Goal: Task Accomplishment & Management: Complete application form

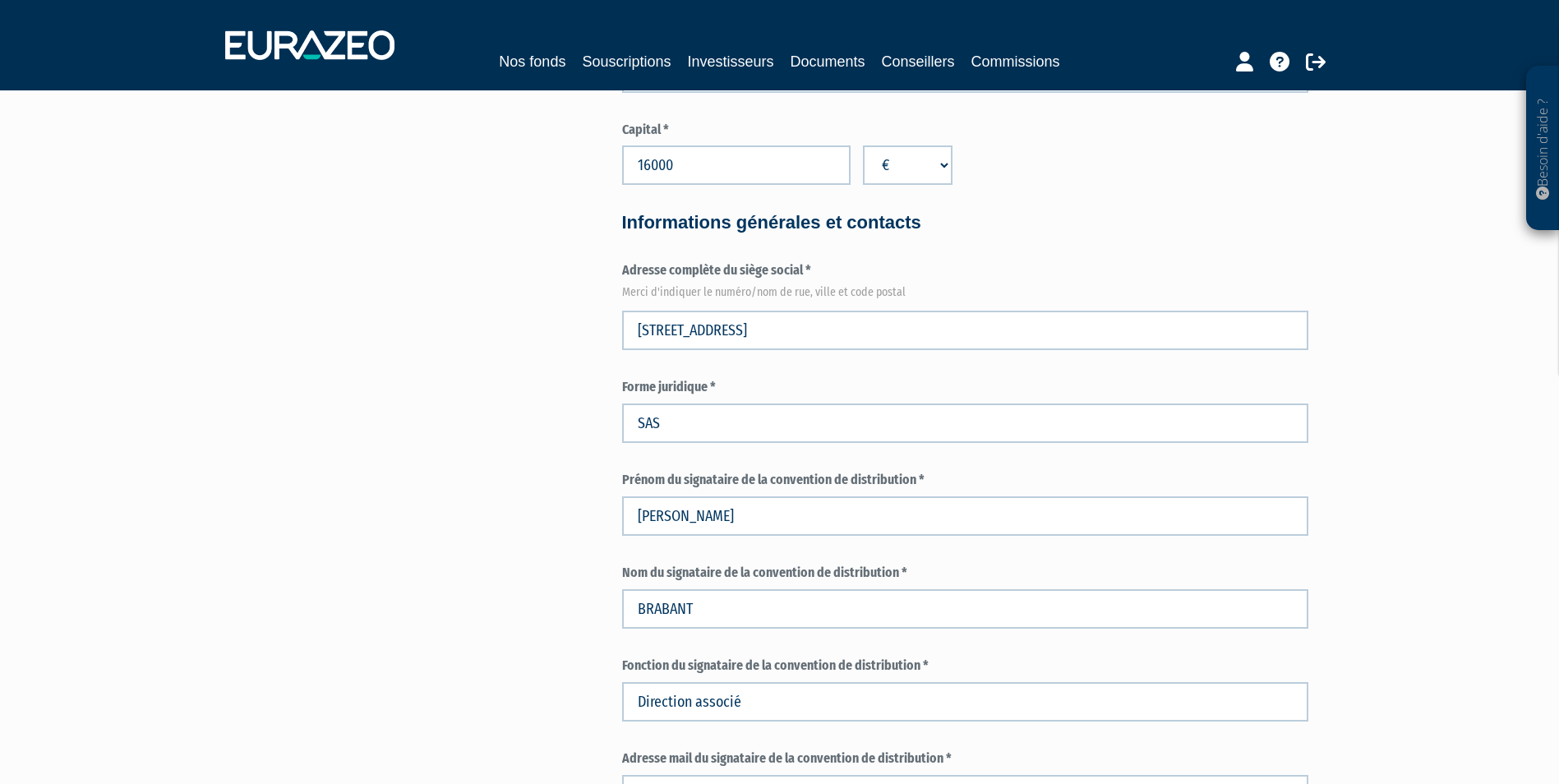
scroll to position [759, 0]
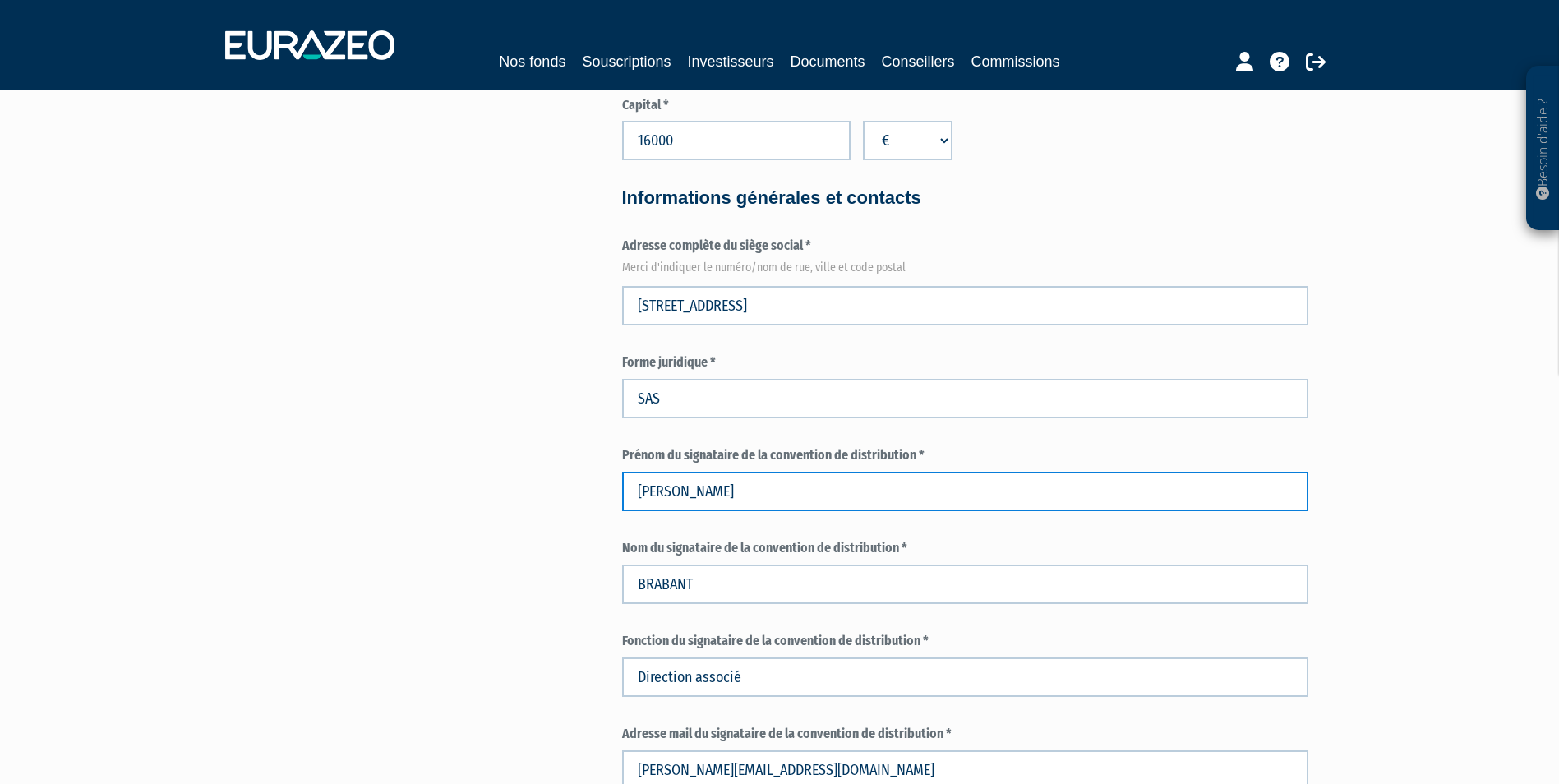
click at [724, 495] on input "CARL" at bounding box center [966, 491] width 687 height 40
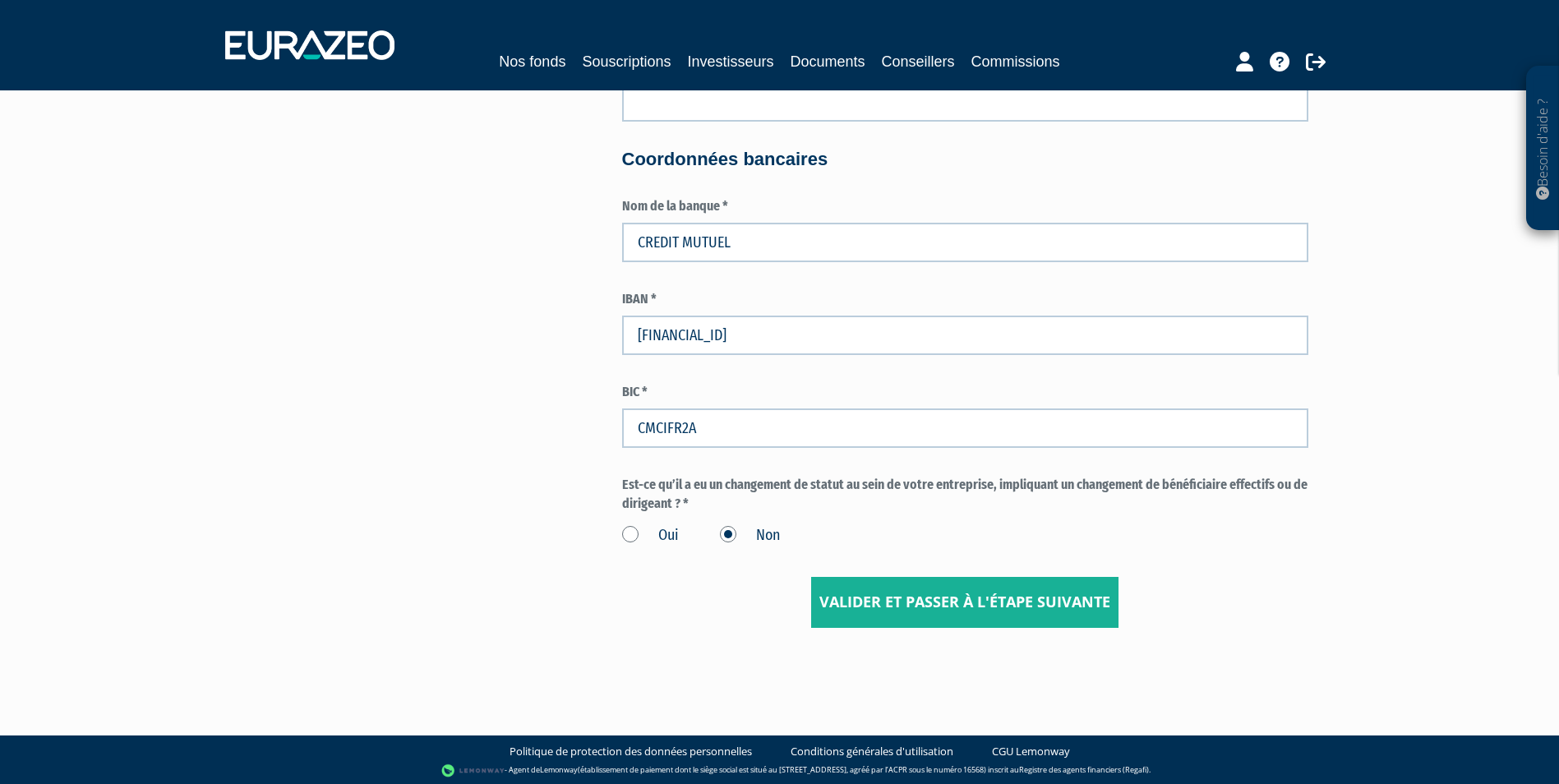
scroll to position [2977, 0]
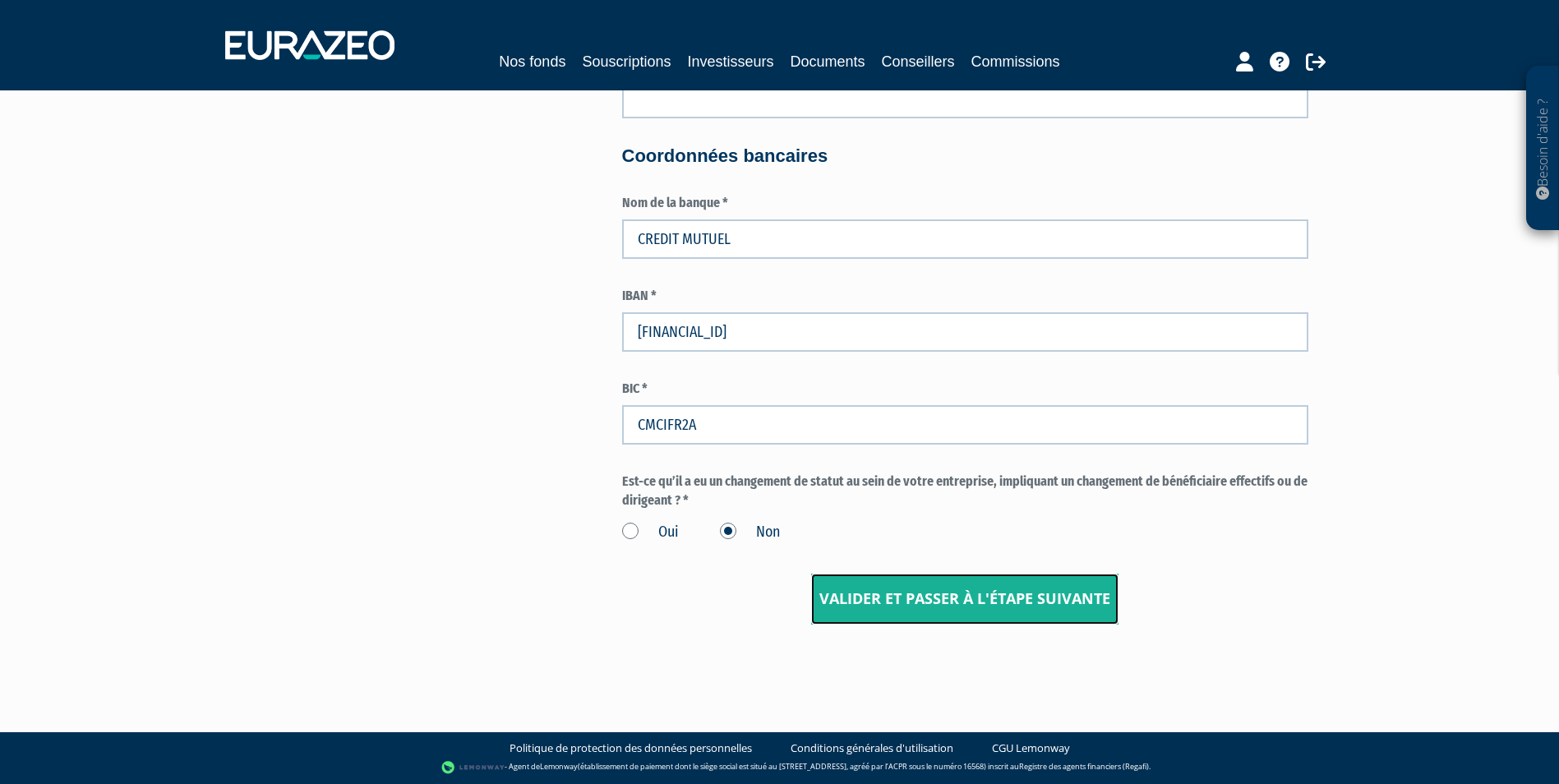
click at [930, 601] on input "Valider et passer à l'étape suivante" at bounding box center [964, 599] width 307 height 51
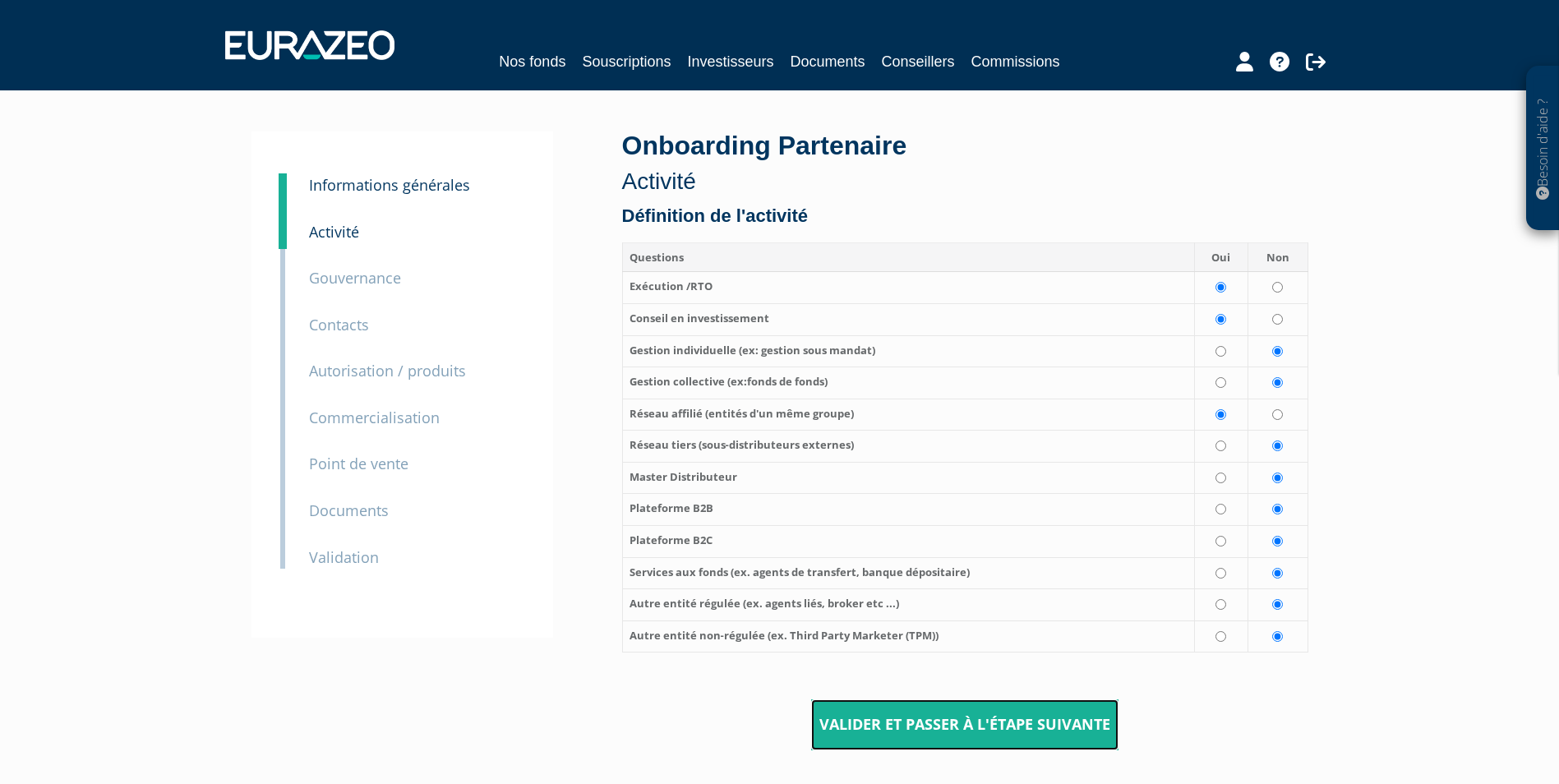
click at [938, 712] on input "Valider et passer à l'étape suivante" at bounding box center [964, 724] width 307 height 51
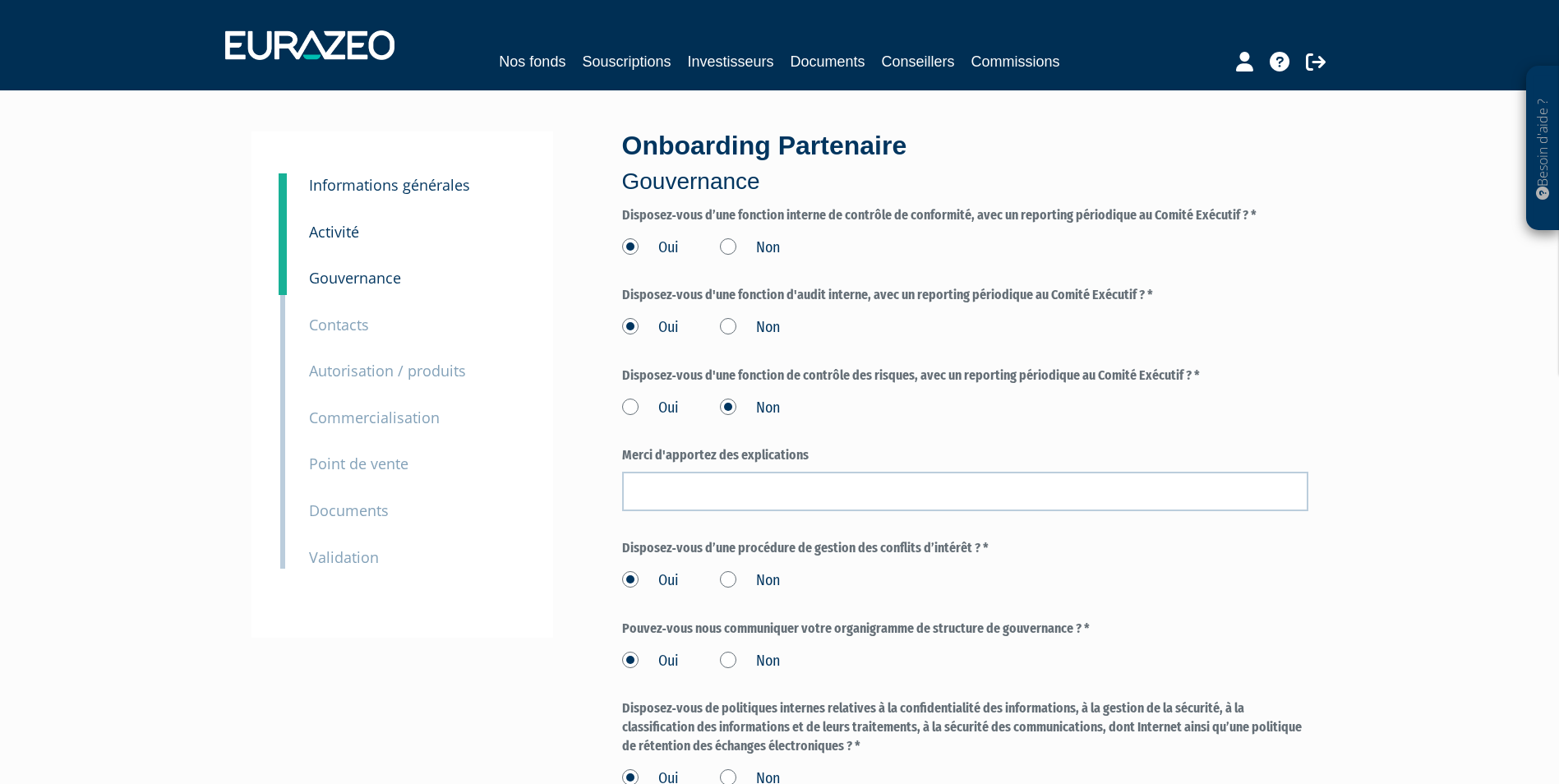
click at [369, 182] on small "Informations générales" at bounding box center [389, 185] width 161 height 19
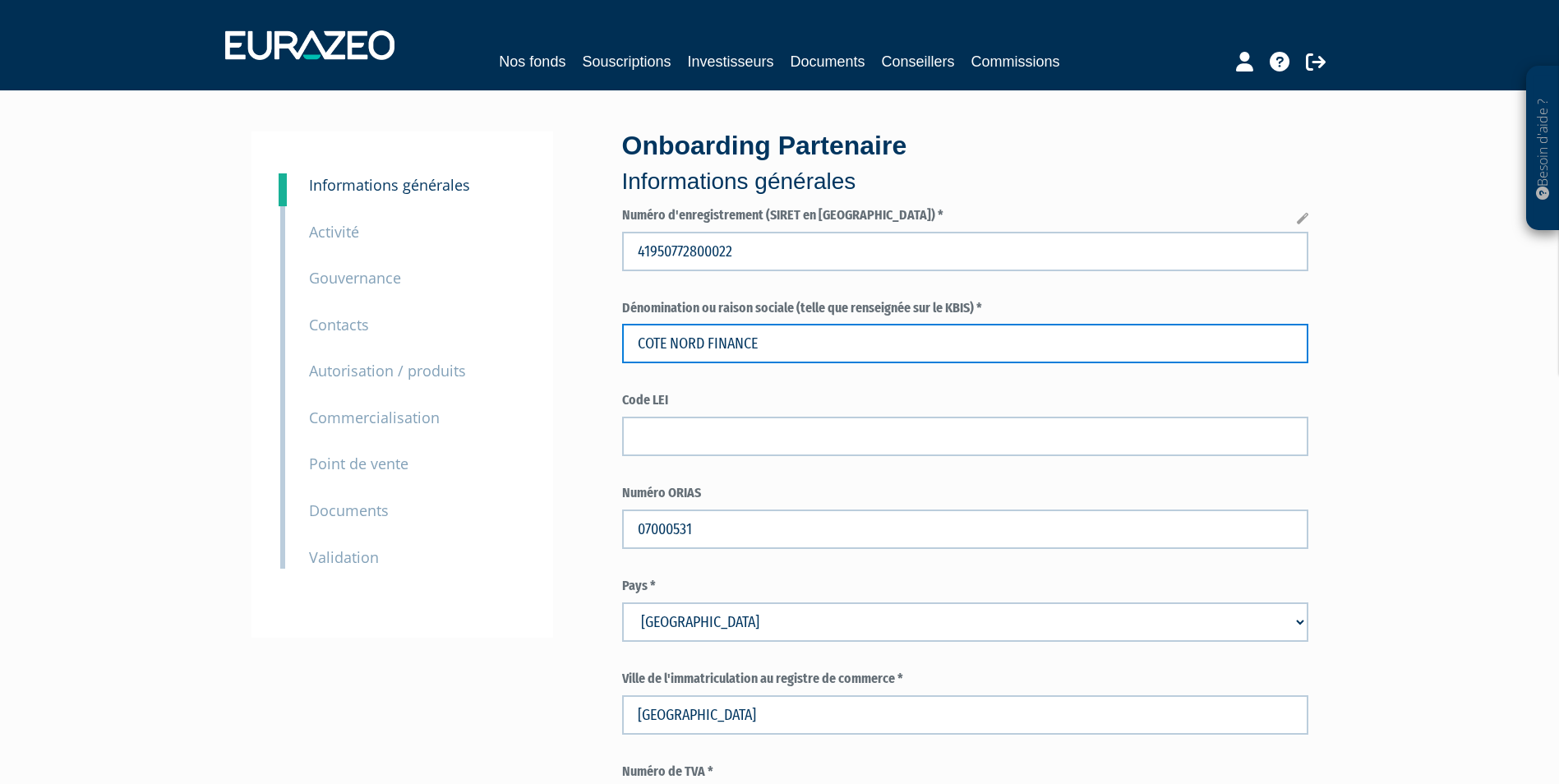
click at [784, 358] on input "COTE NORD FINANCE" at bounding box center [966, 343] width 687 height 40
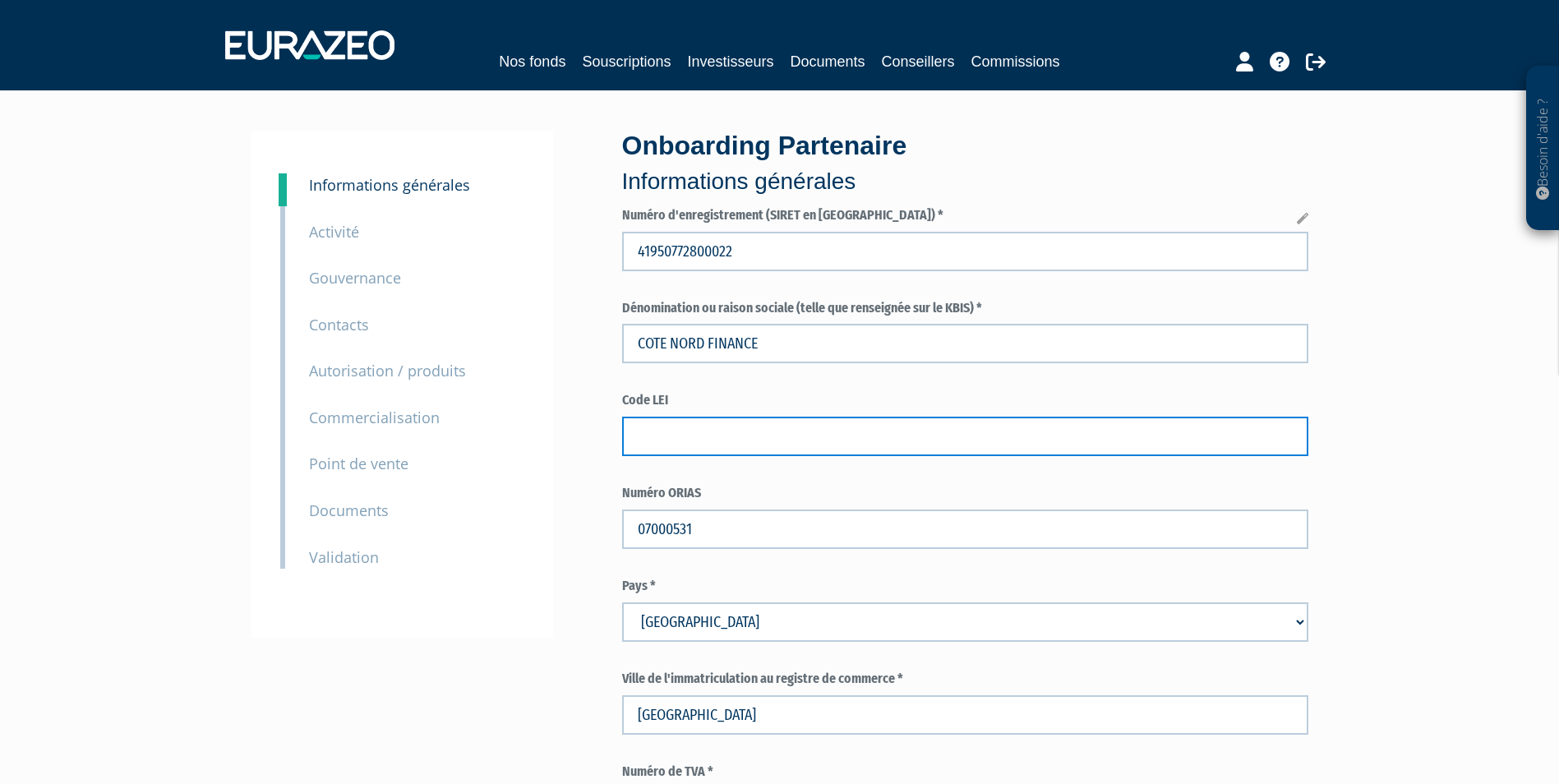
click at [753, 440] on input "text" at bounding box center [966, 436] width 687 height 40
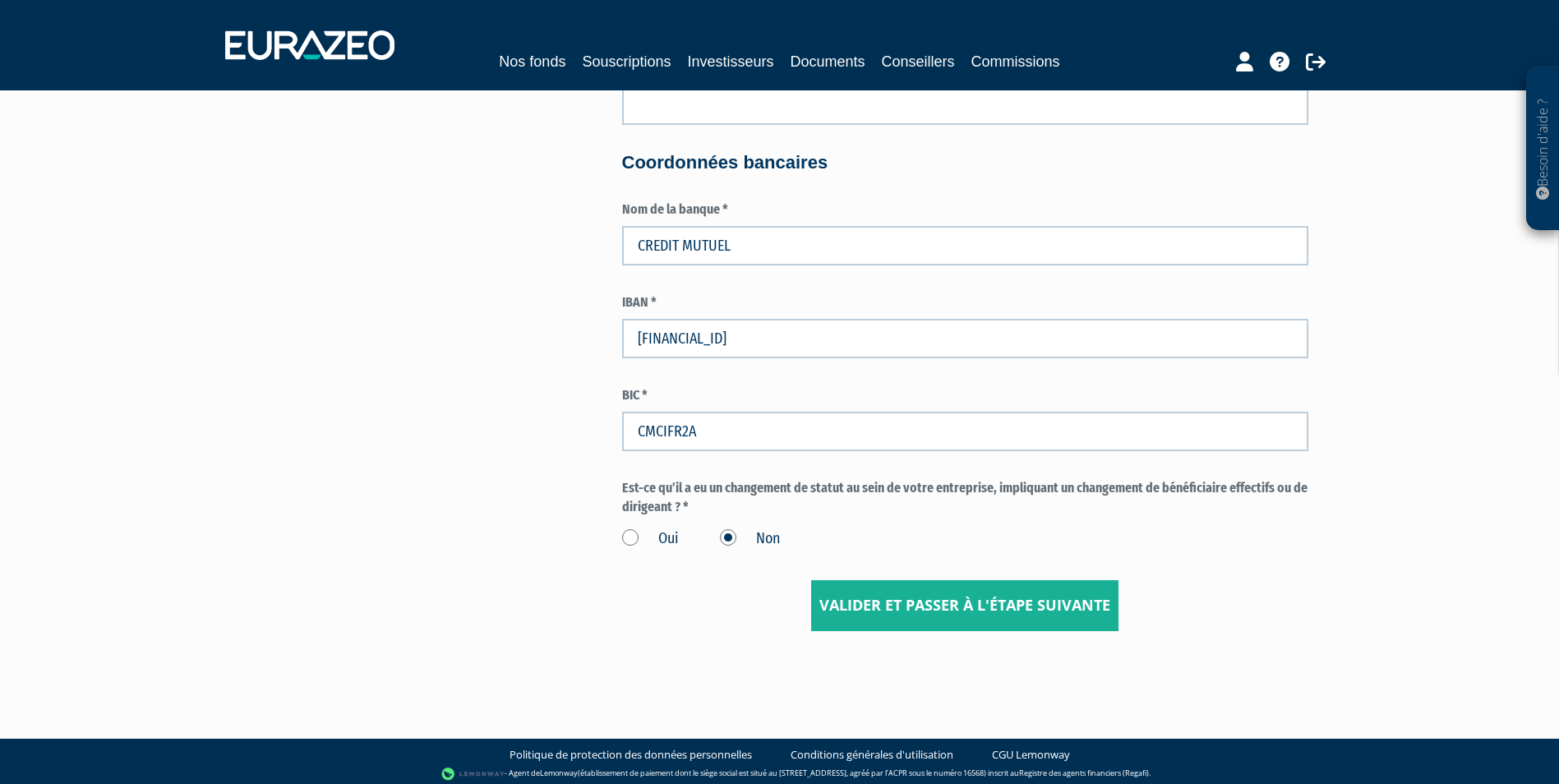
scroll to position [2977, 0]
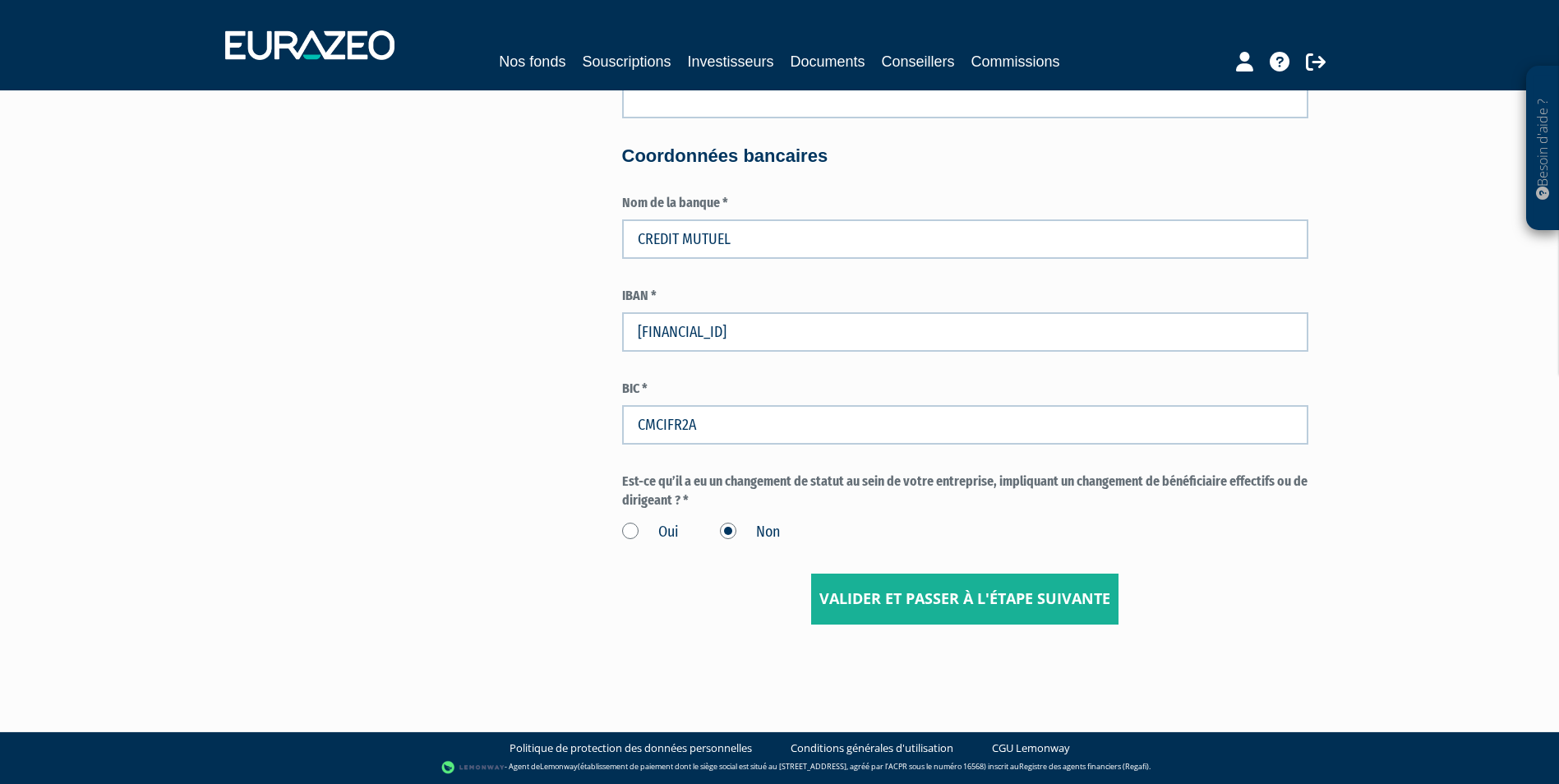
click at [636, 532] on label "Oui" at bounding box center [651, 532] width 56 height 21
click at [0, 0] on input "Oui" at bounding box center [0, 0] width 0 height 0
click at [878, 601] on input "Valider et passer à l'étape suivante" at bounding box center [964, 599] width 307 height 51
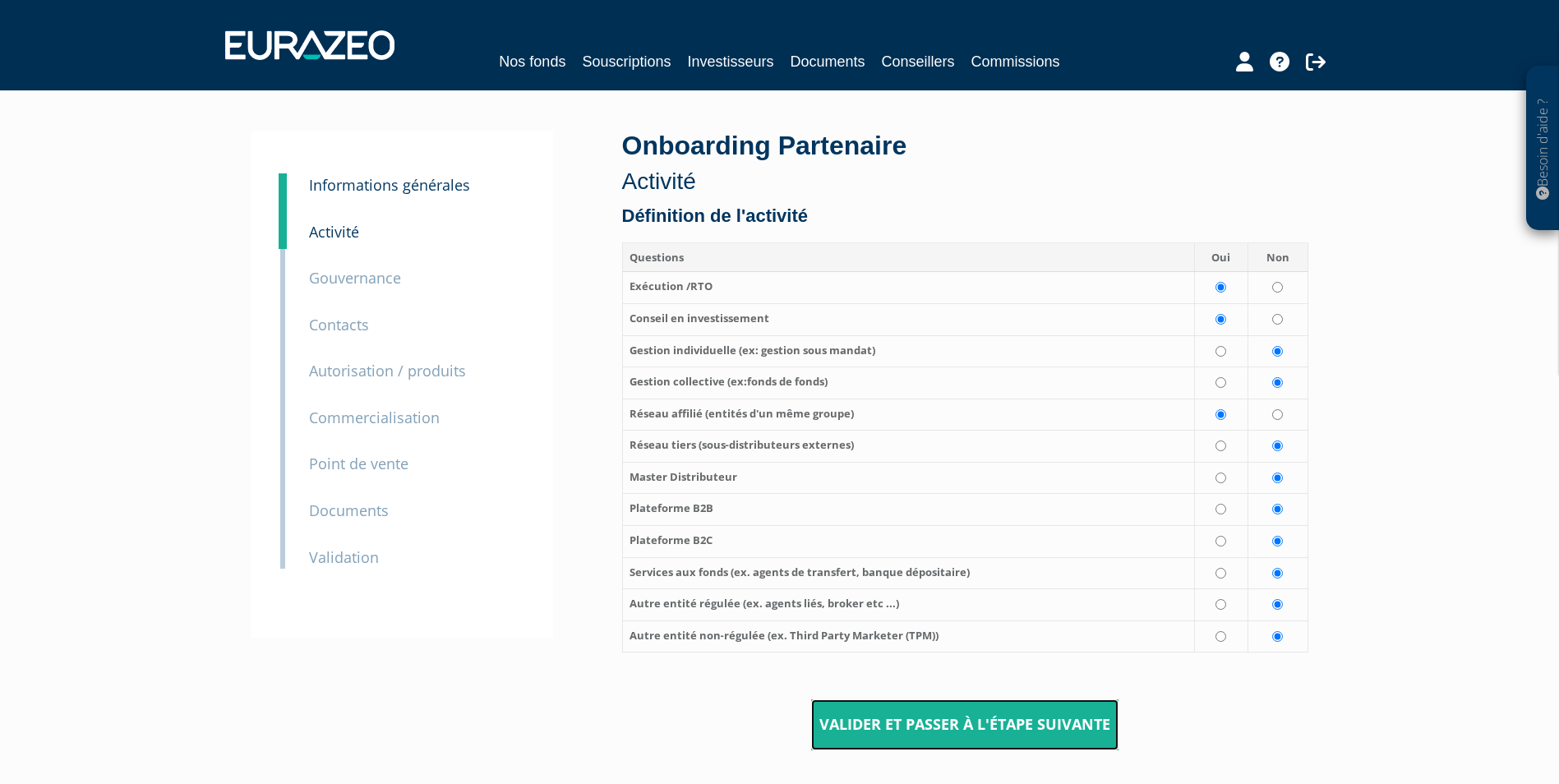
click at [960, 719] on input "Valider et passer à l'étape suivante" at bounding box center [964, 724] width 307 height 51
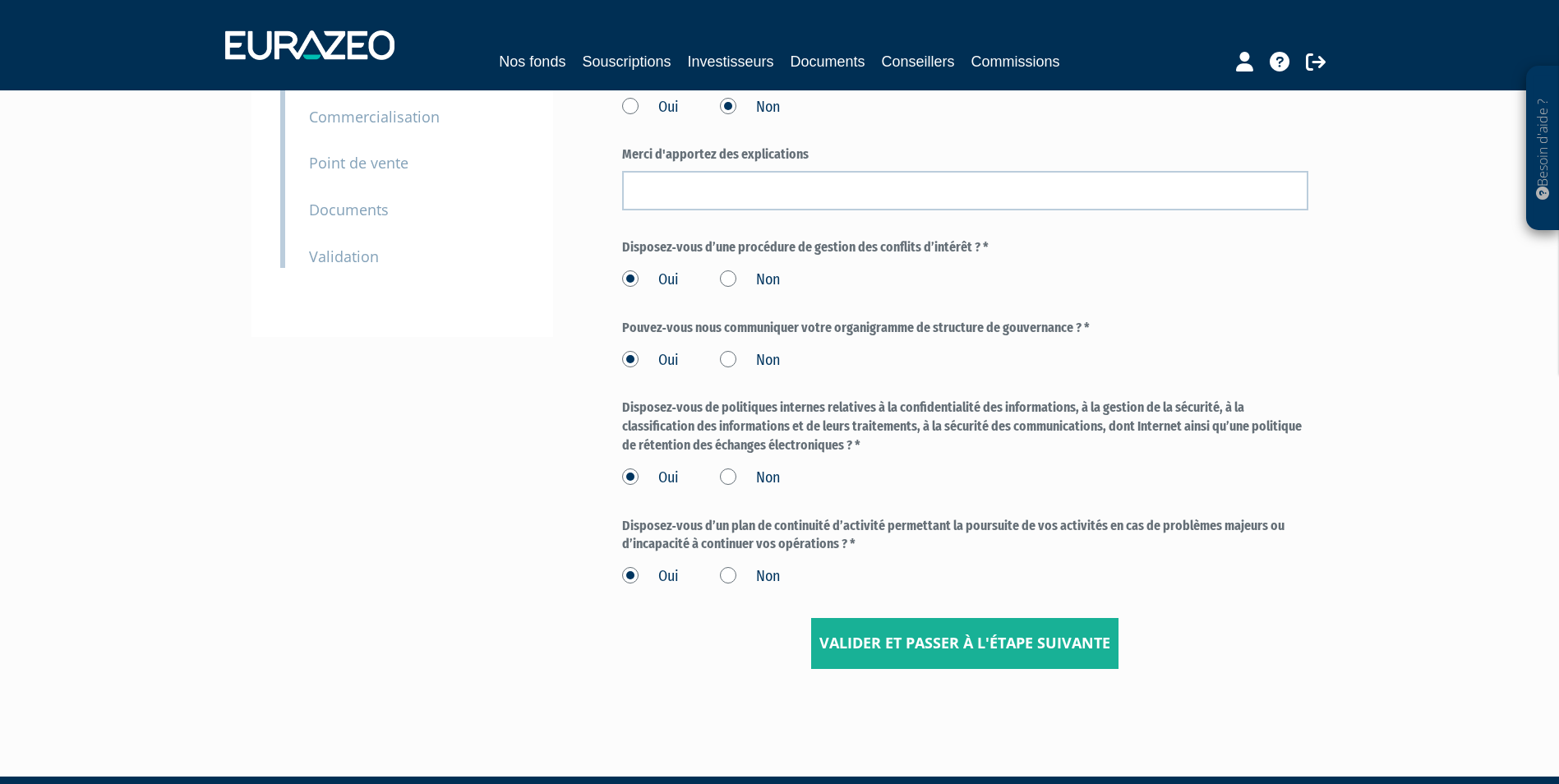
scroll to position [328, 0]
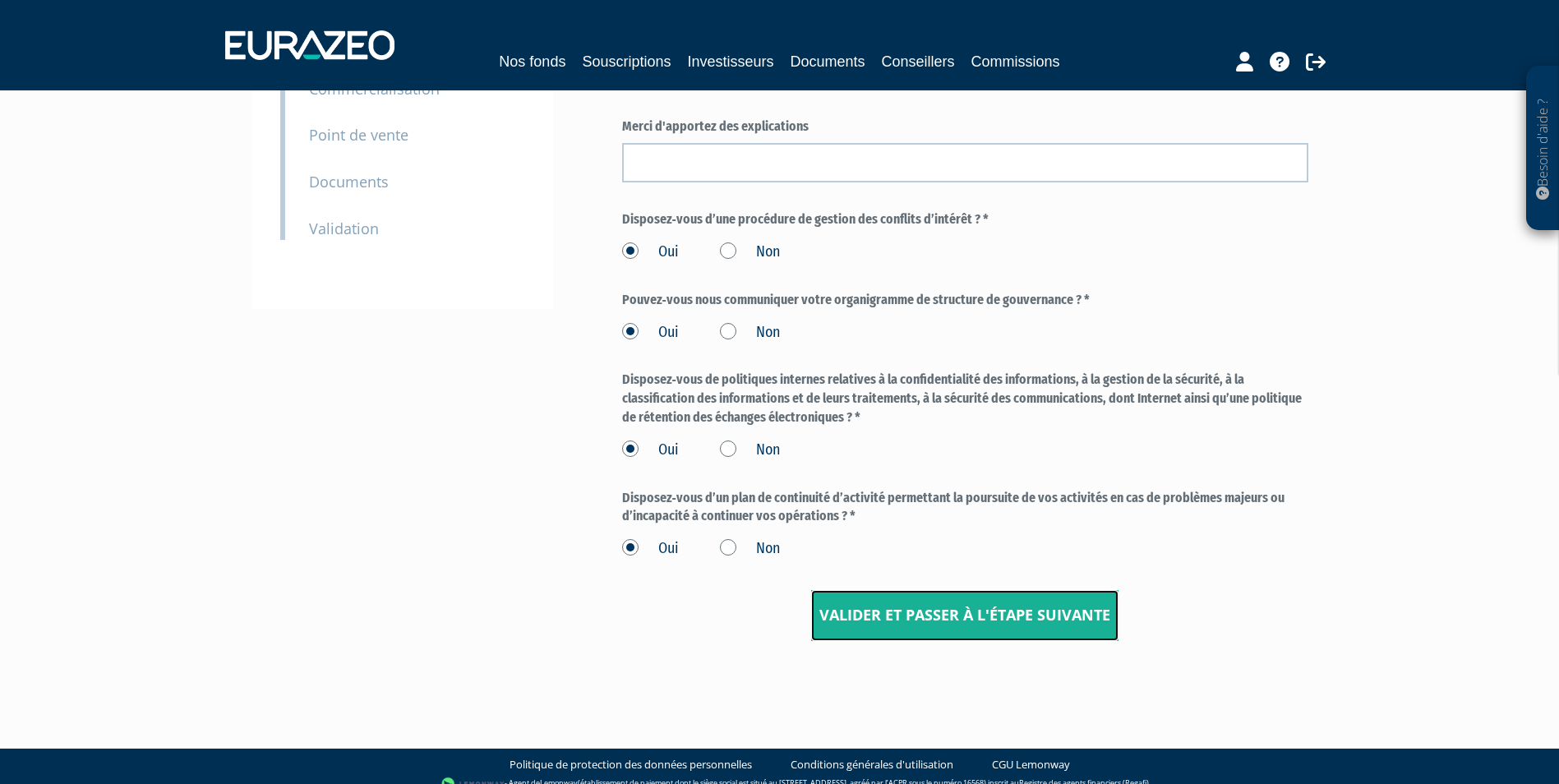
click at [921, 613] on input "Valider et passer à l'étape suivante" at bounding box center [964, 615] width 307 height 51
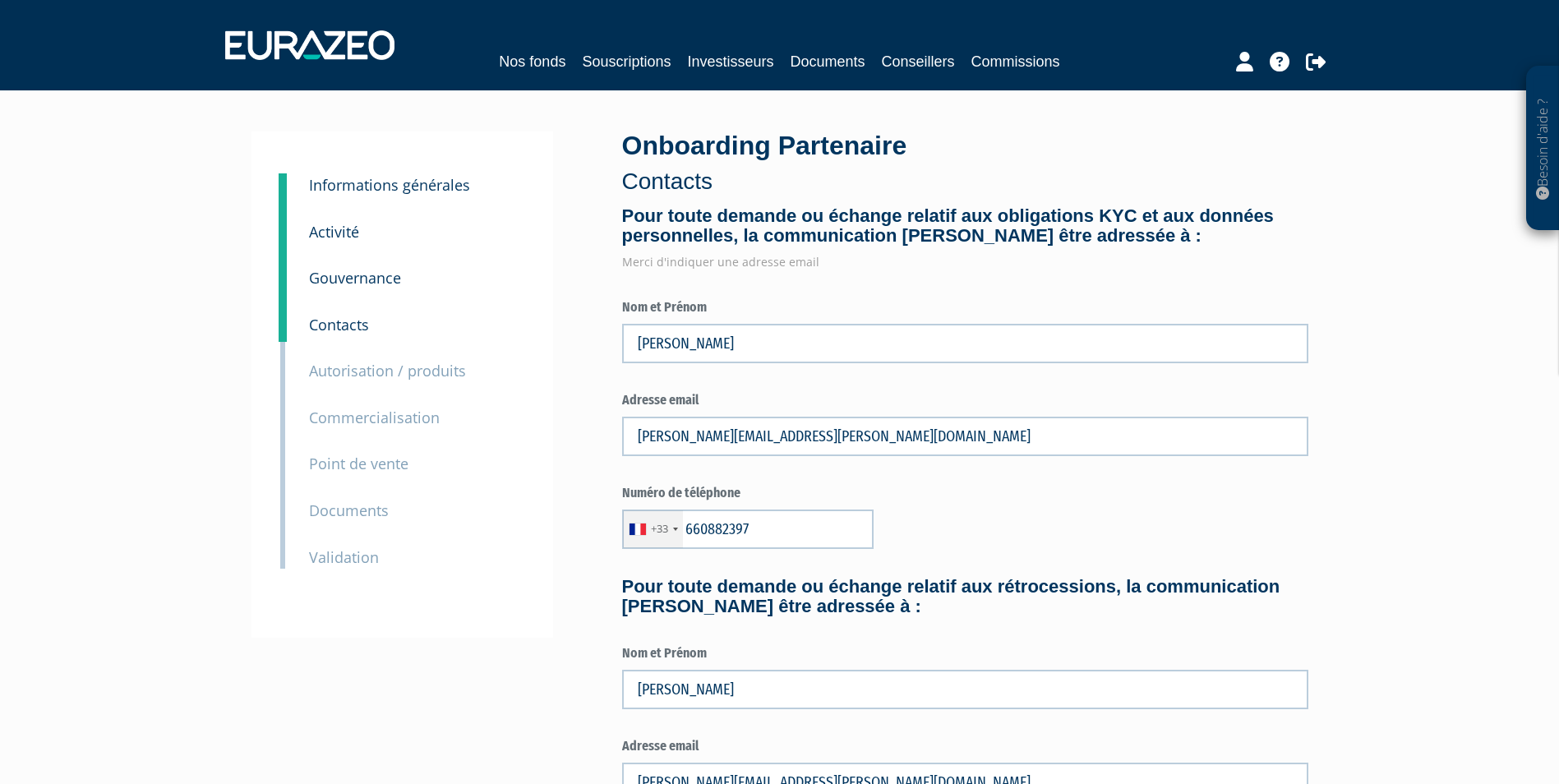
type input "6 60 88 23 97"
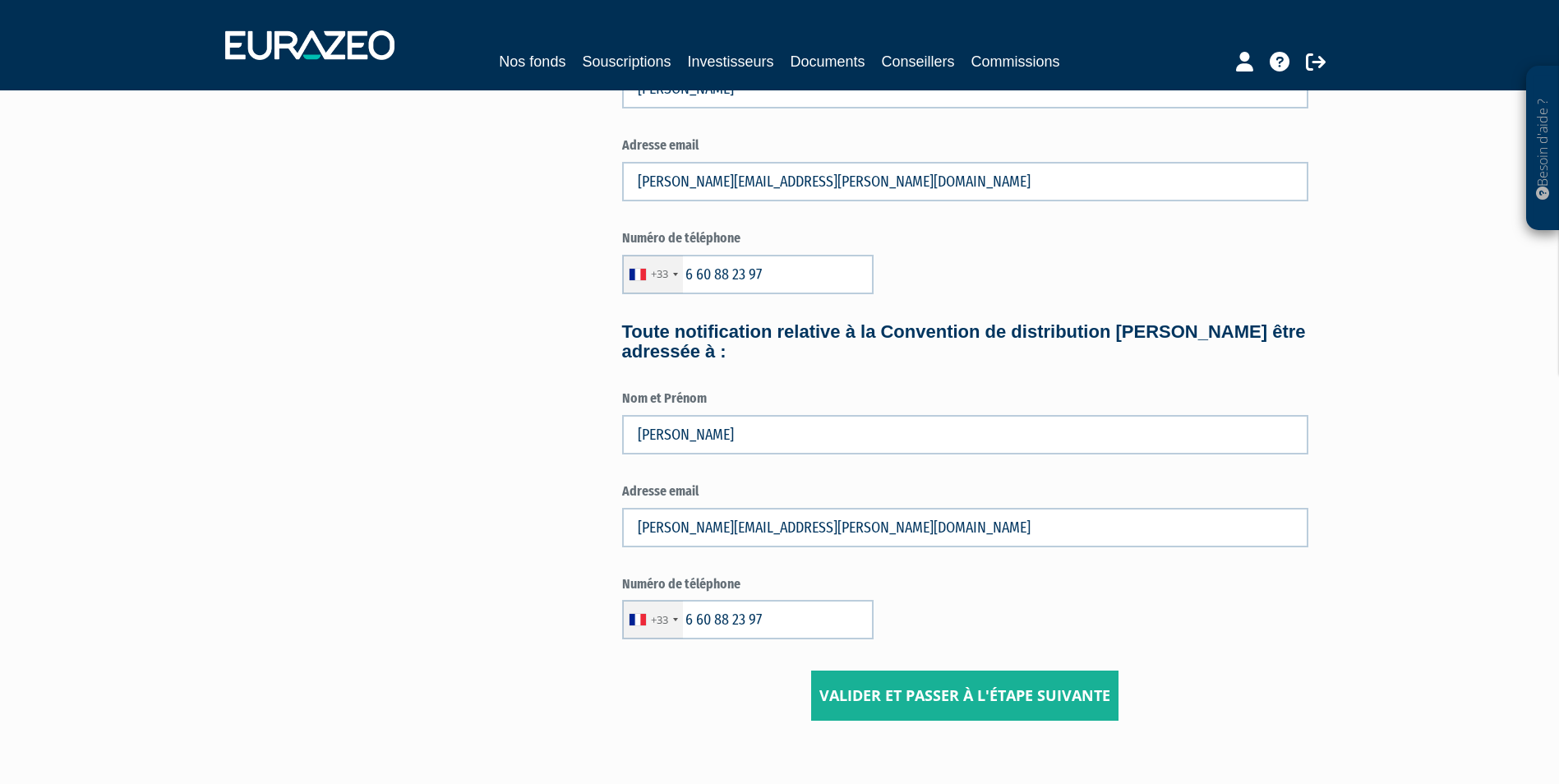
scroll to position [657, 0]
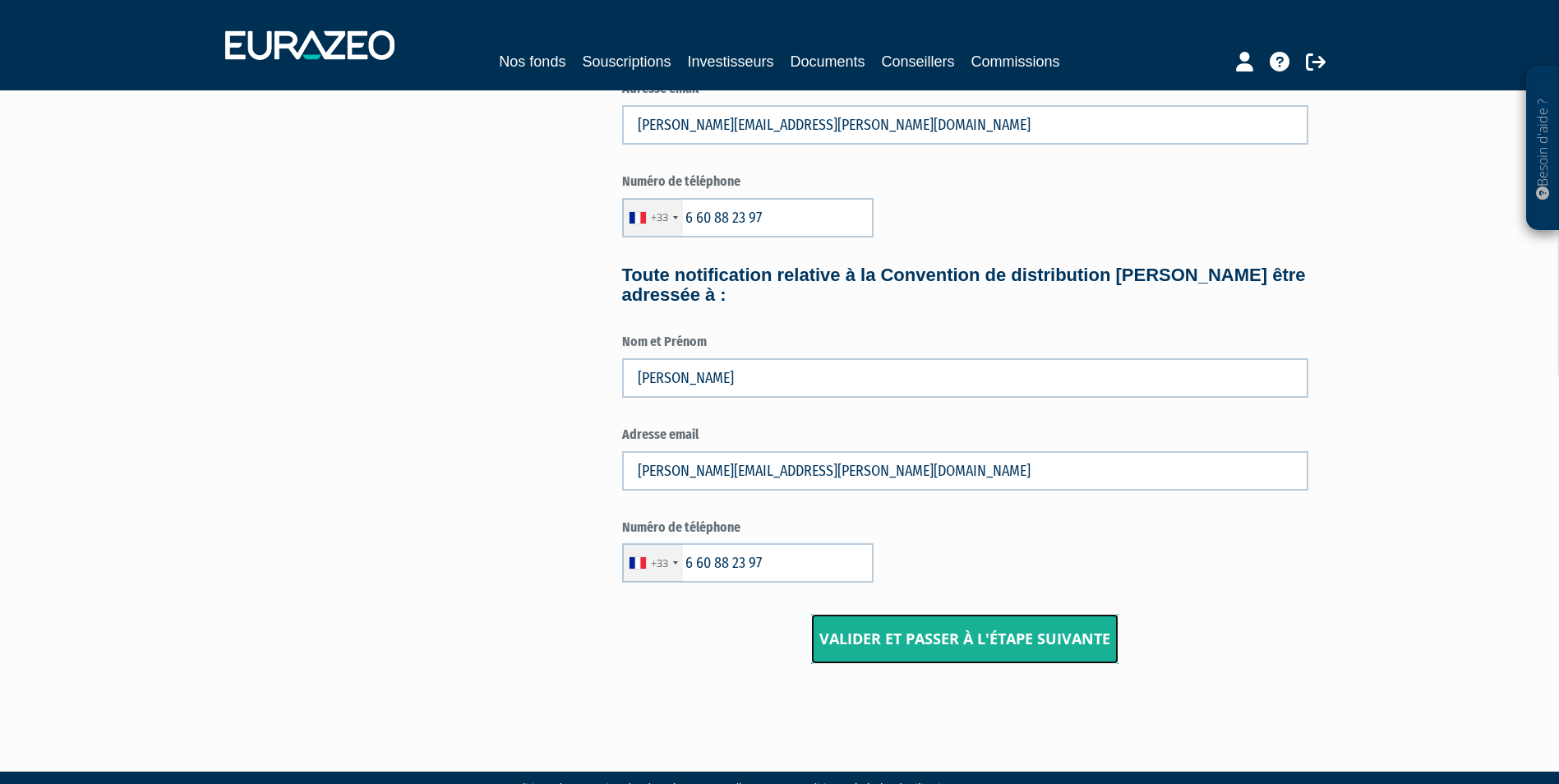
click at [970, 631] on input "Valider et passer à l'étape suivante" at bounding box center [964, 639] width 307 height 51
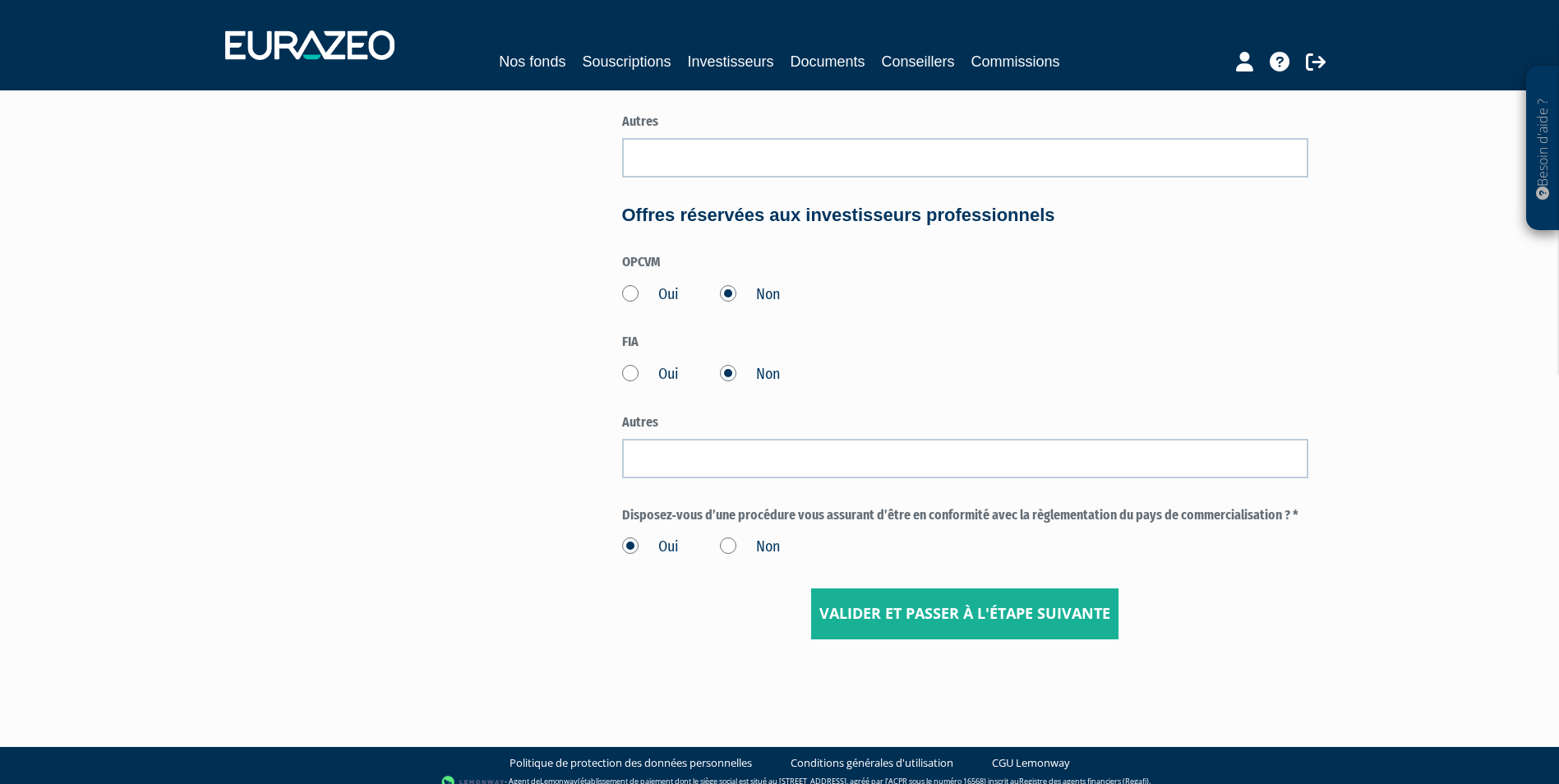
scroll to position [706, 0]
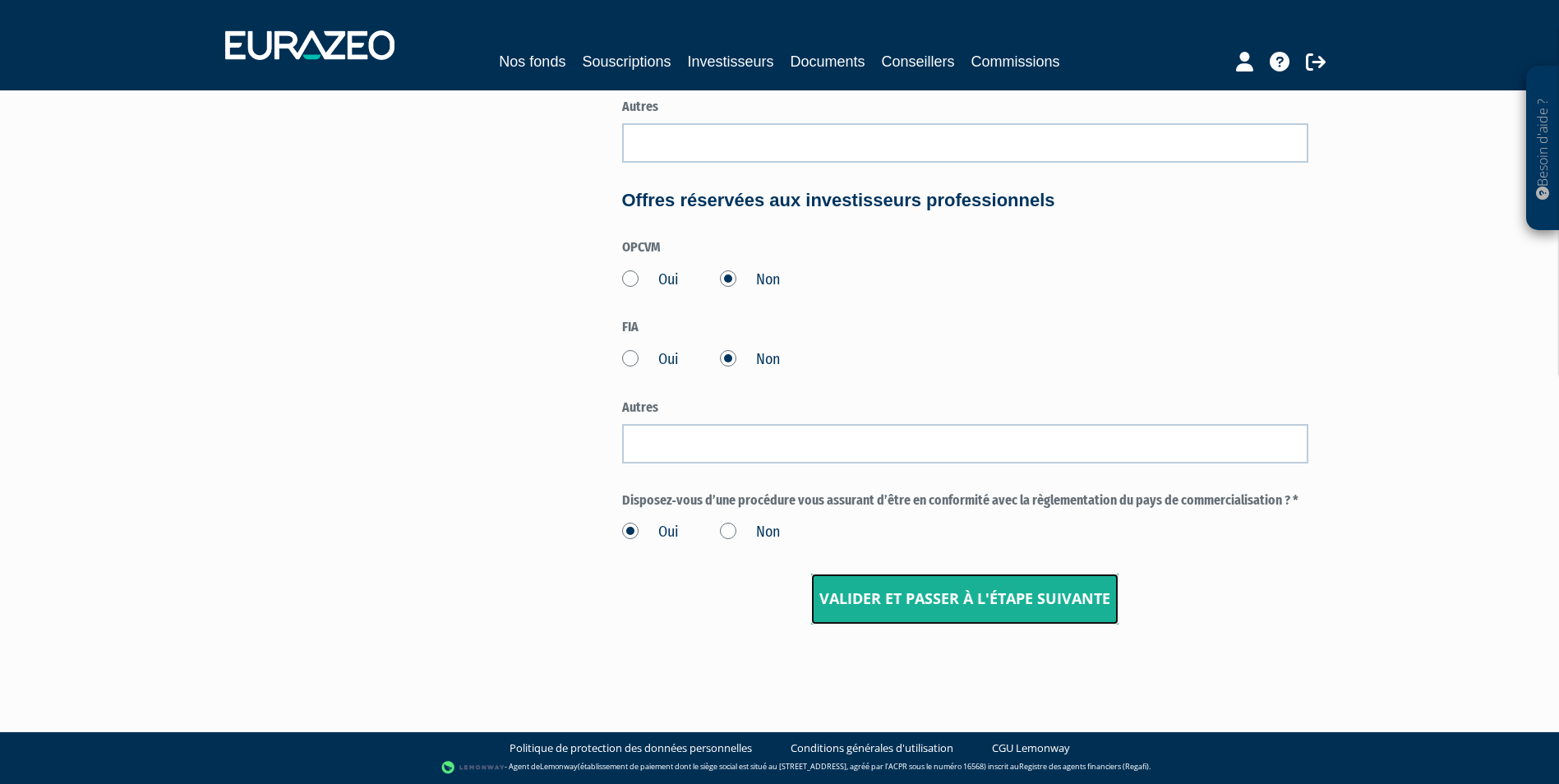
click at [862, 603] on input "Valider et passer à l'étape suivante" at bounding box center [964, 599] width 307 height 51
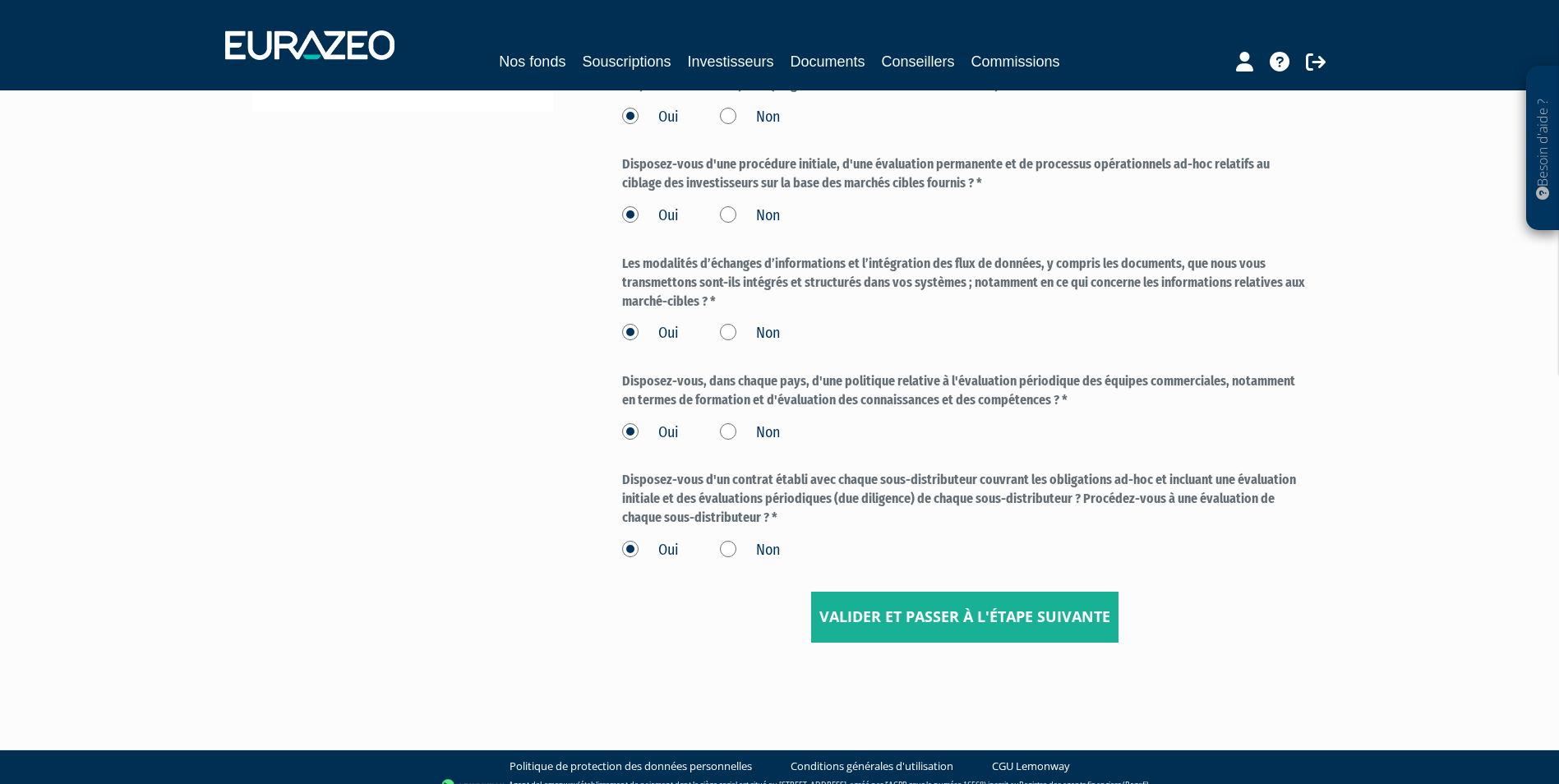
scroll to position [544, 0]
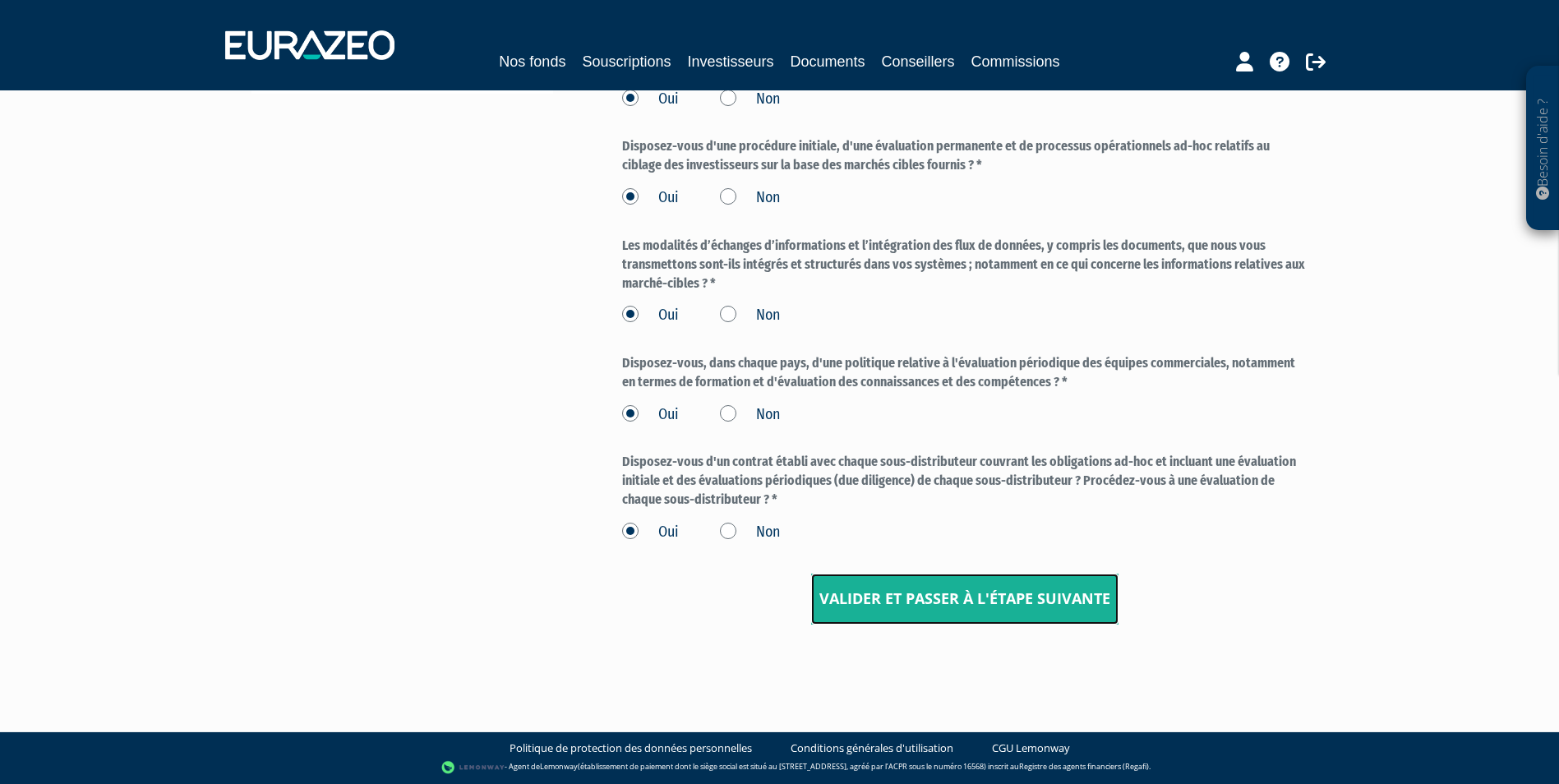
click at [877, 599] on input "Valider et passer à l'étape suivante" at bounding box center [964, 599] width 307 height 51
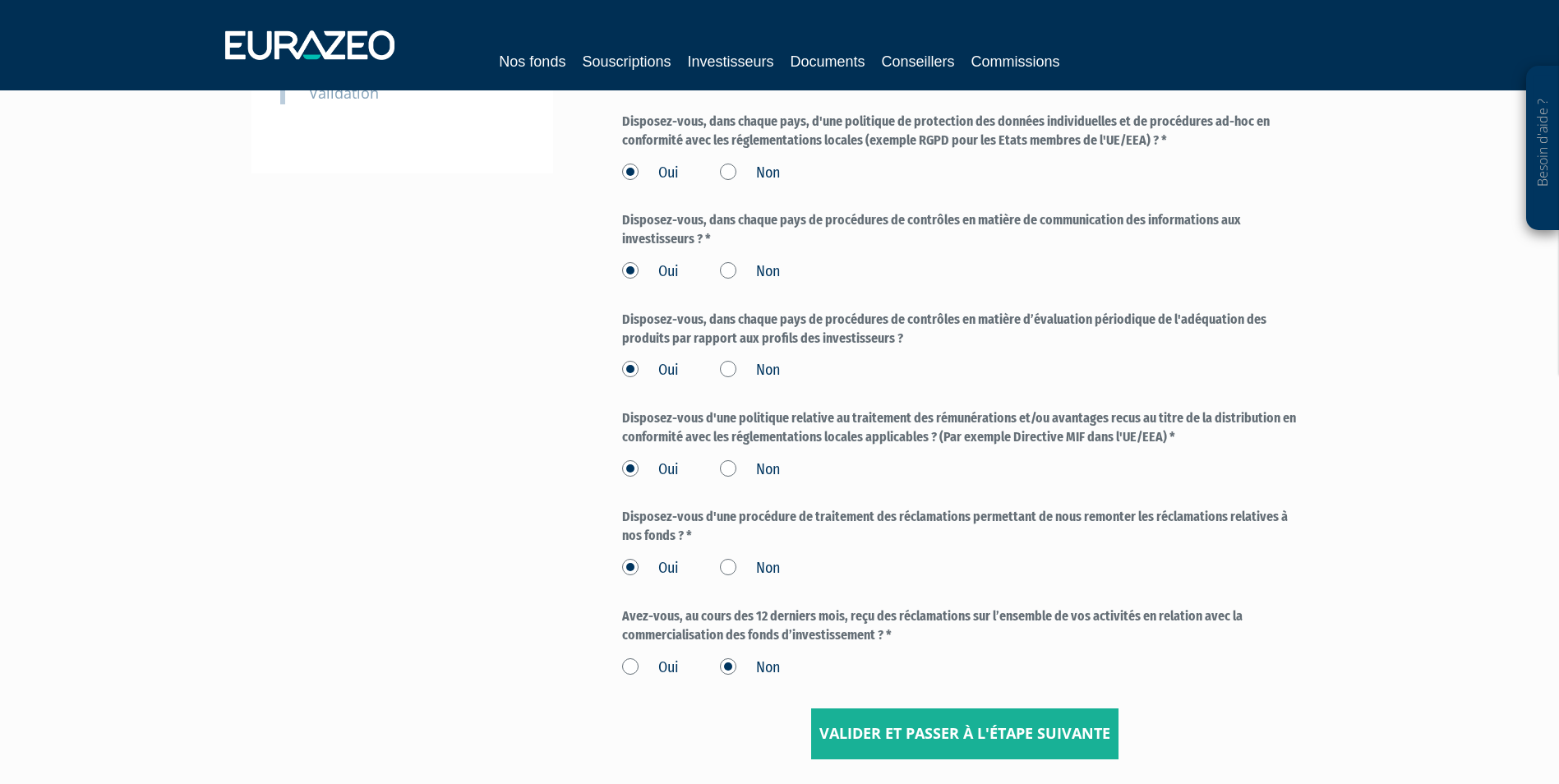
scroll to position [493, 0]
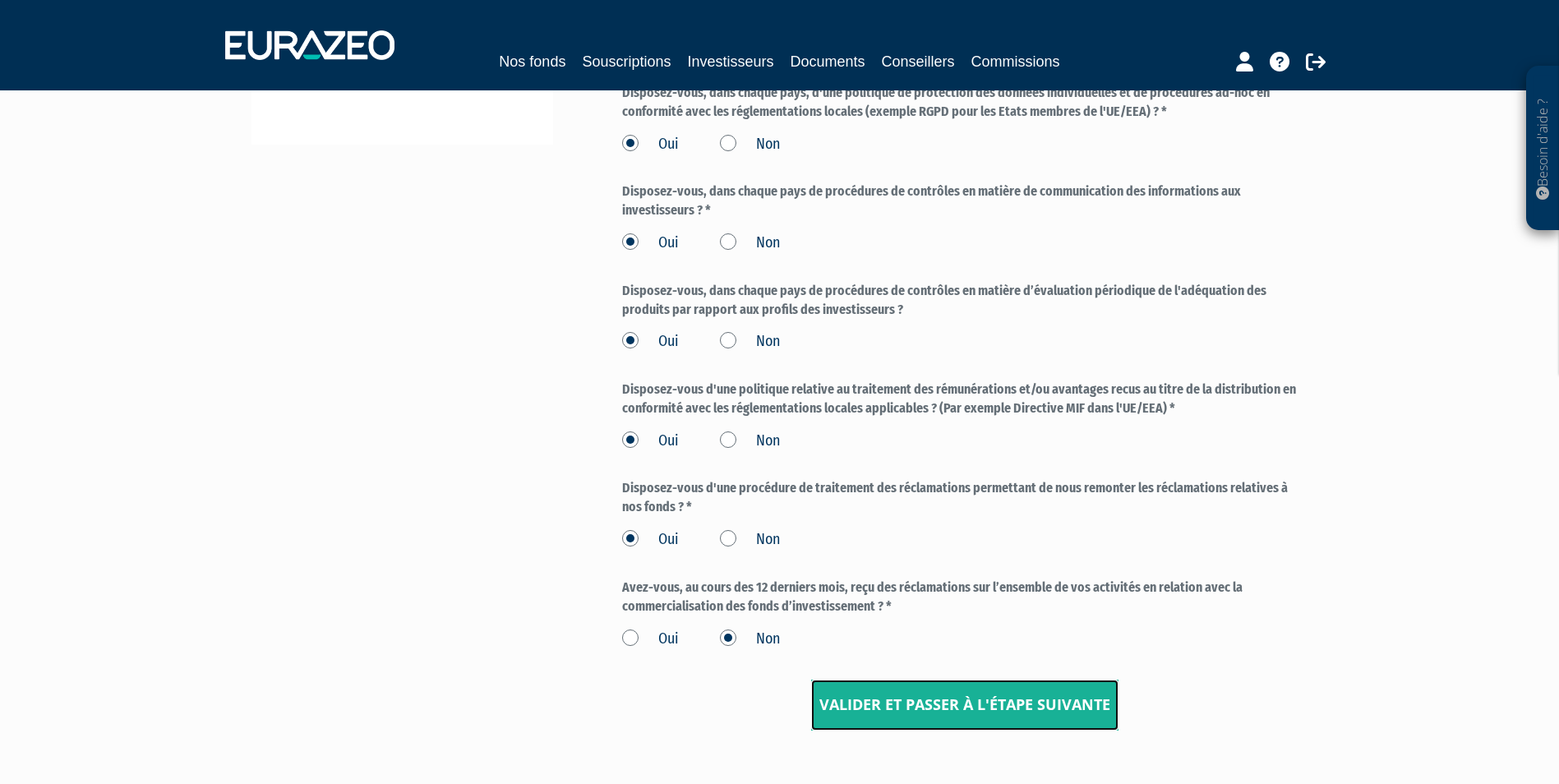
click at [930, 706] on input "Valider et passer à l'étape suivante" at bounding box center [964, 705] width 307 height 51
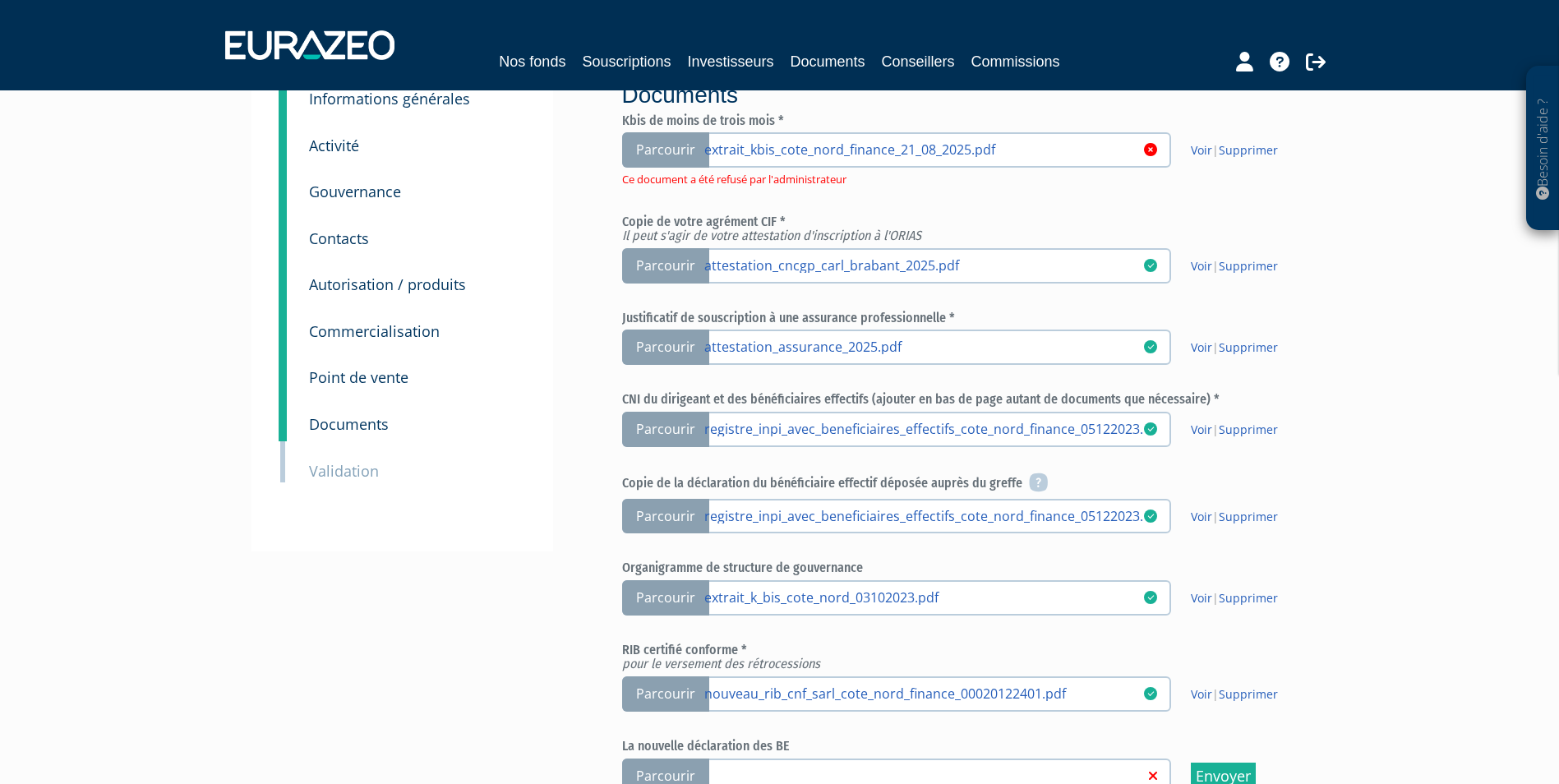
scroll to position [82, 0]
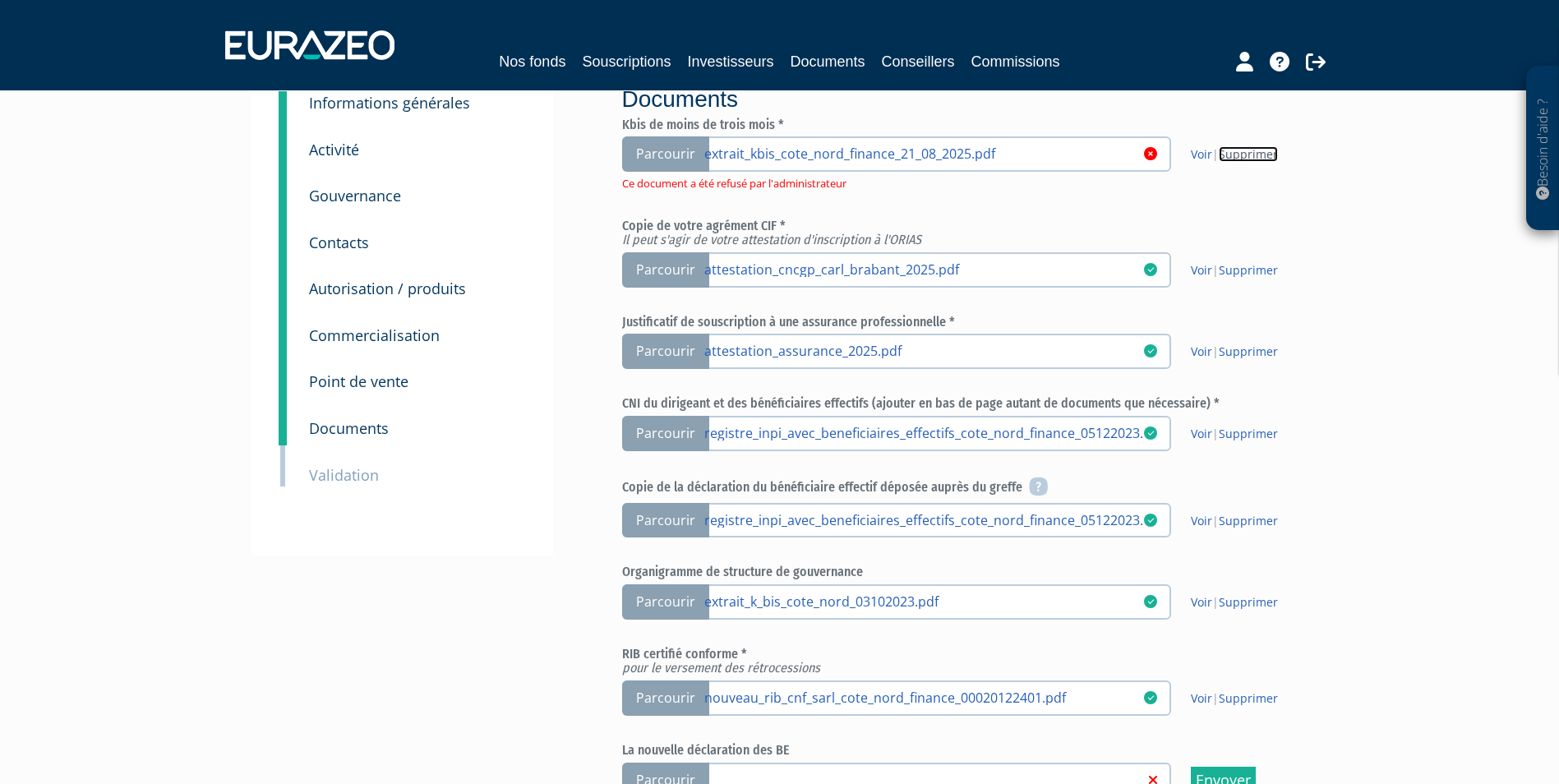
click at [1248, 150] on link "Supprimer" at bounding box center [1247, 154] width 59 height 16
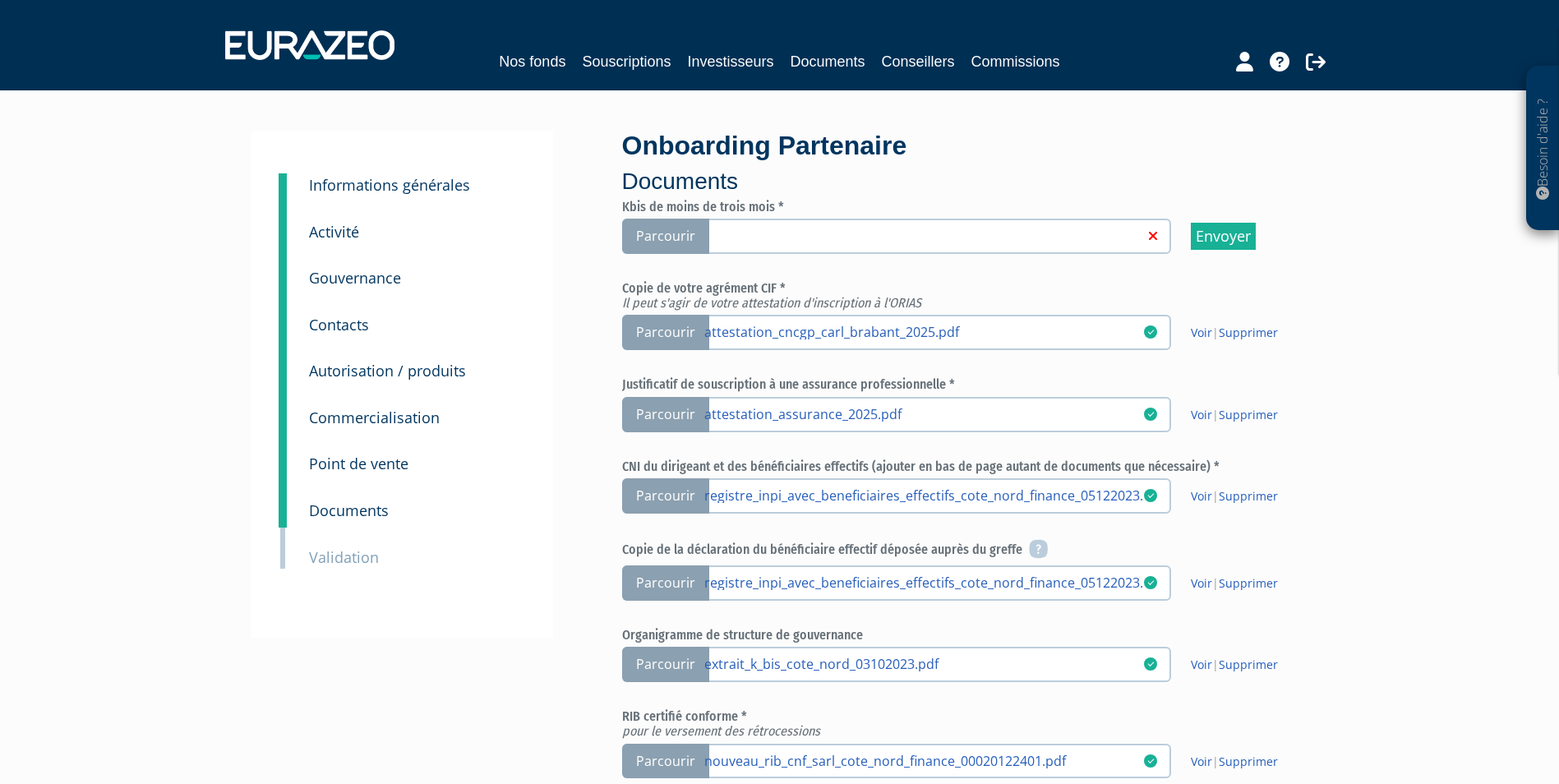
click at [654, 237] on span "Parcourir" at bounding box center [666, 236] width 87 height 35
click at [0, 0] on input "Parcourir" at bounding box center [0, 0] width 0 height 0
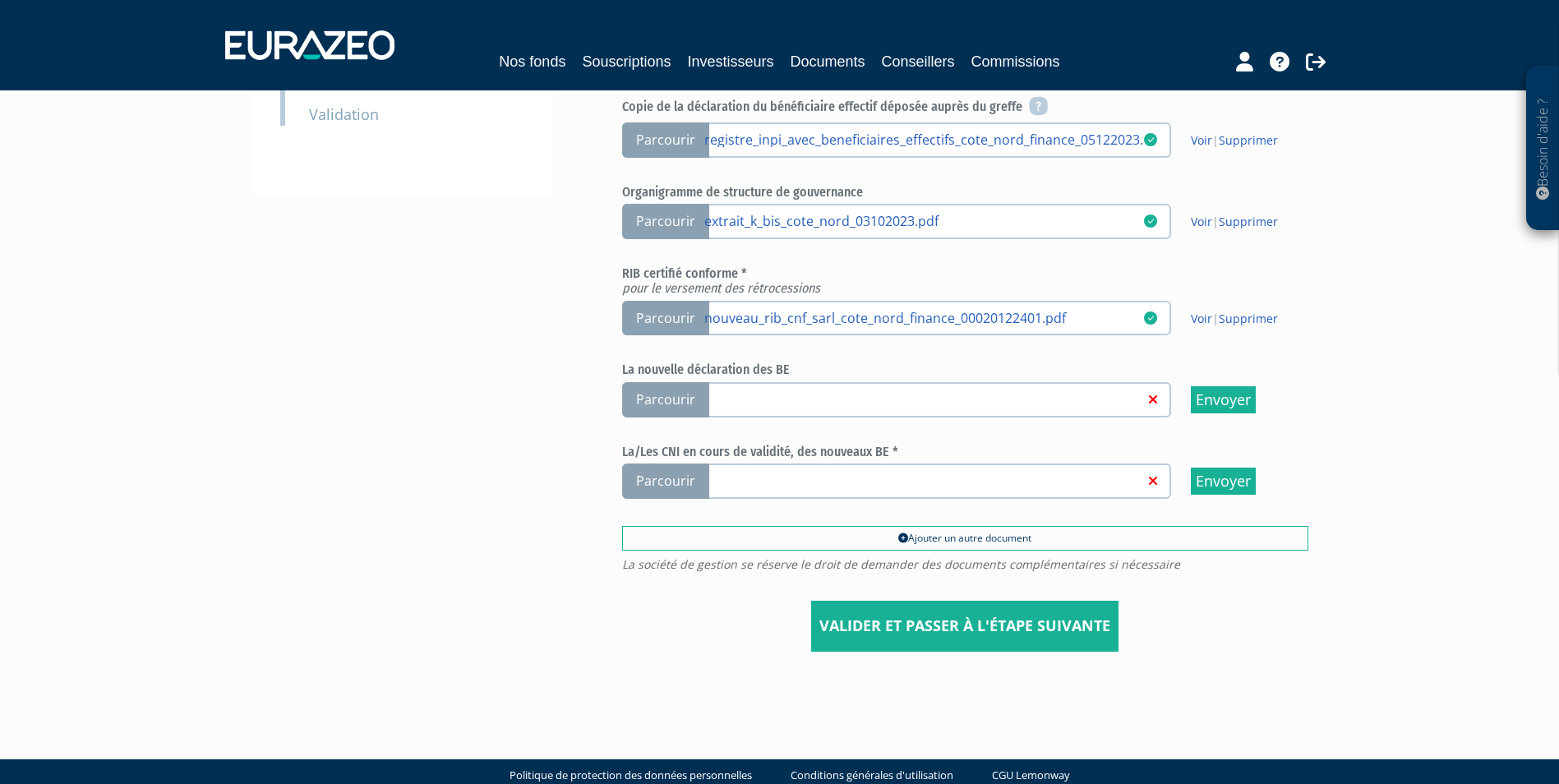
scroll to position [470, 0]
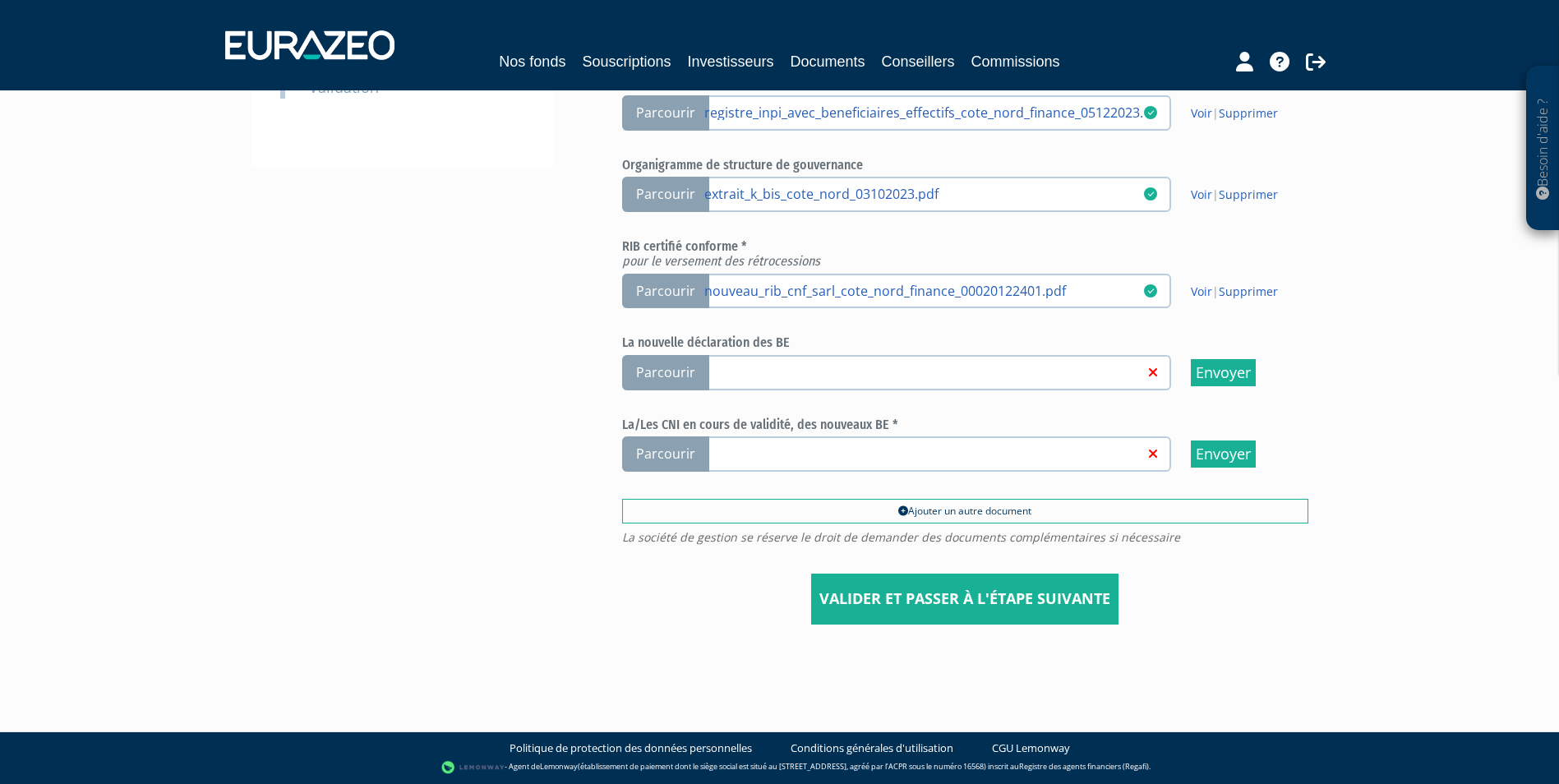
click at [826, 363] on link at bounding box center [923, 371] width 439 height 17
click at [0, 0] on input "Parcourir" at bounding box center [0, 0] width 0 height 0
click at [674, 375] on span "Parcourir" at bounding box center [666, 372] width 87 height 35
click at [0, 0] on input "Parcourir" at bounding box center [0, 0] width 0 height 0
click at [673, 451] on span "Parcourir" at bounding box center [666, 454] width 87 height 35
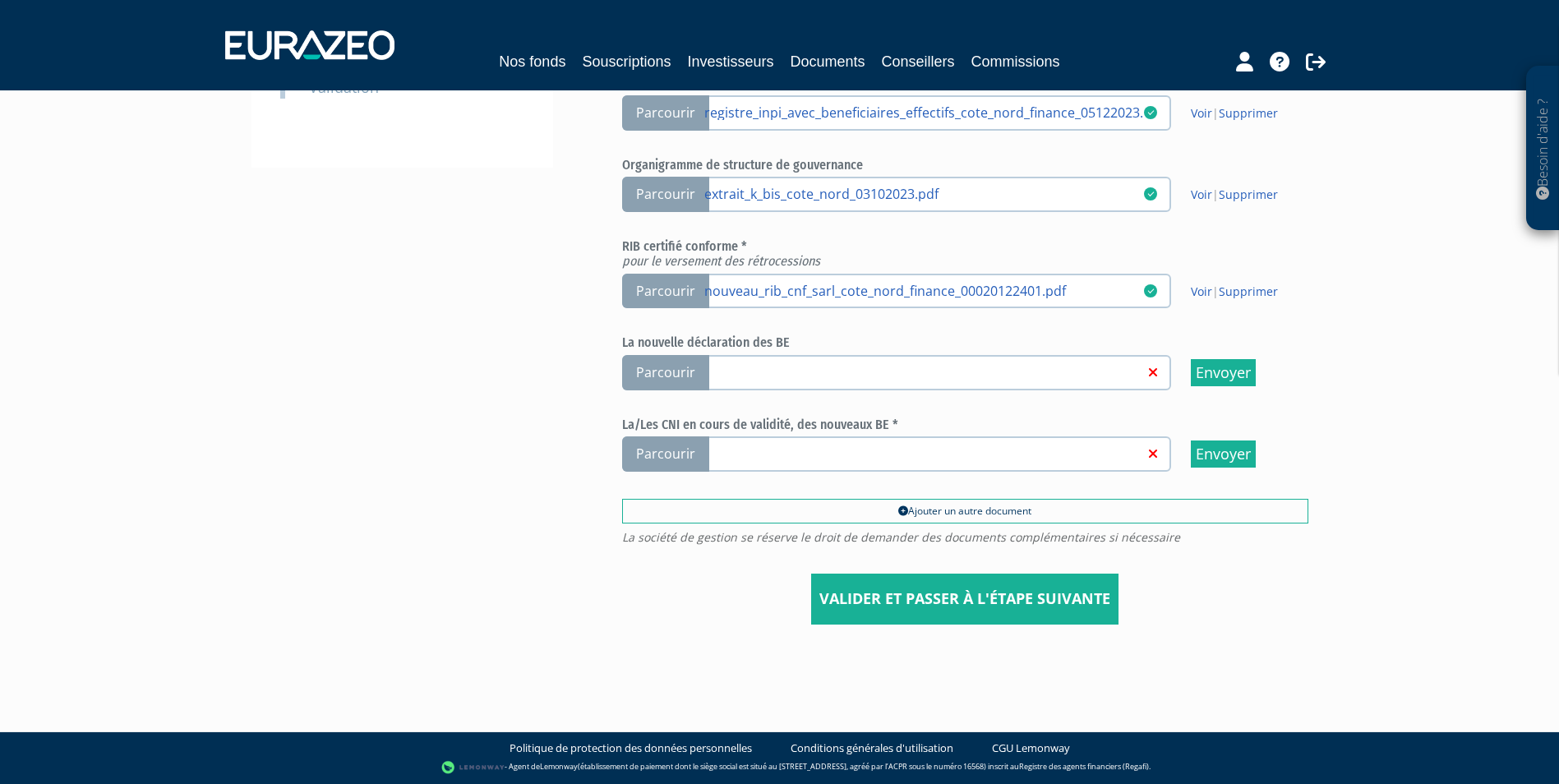
click at [0, 0] on input "Parcourir" at bounding box center [0, 0] width 0 height 0
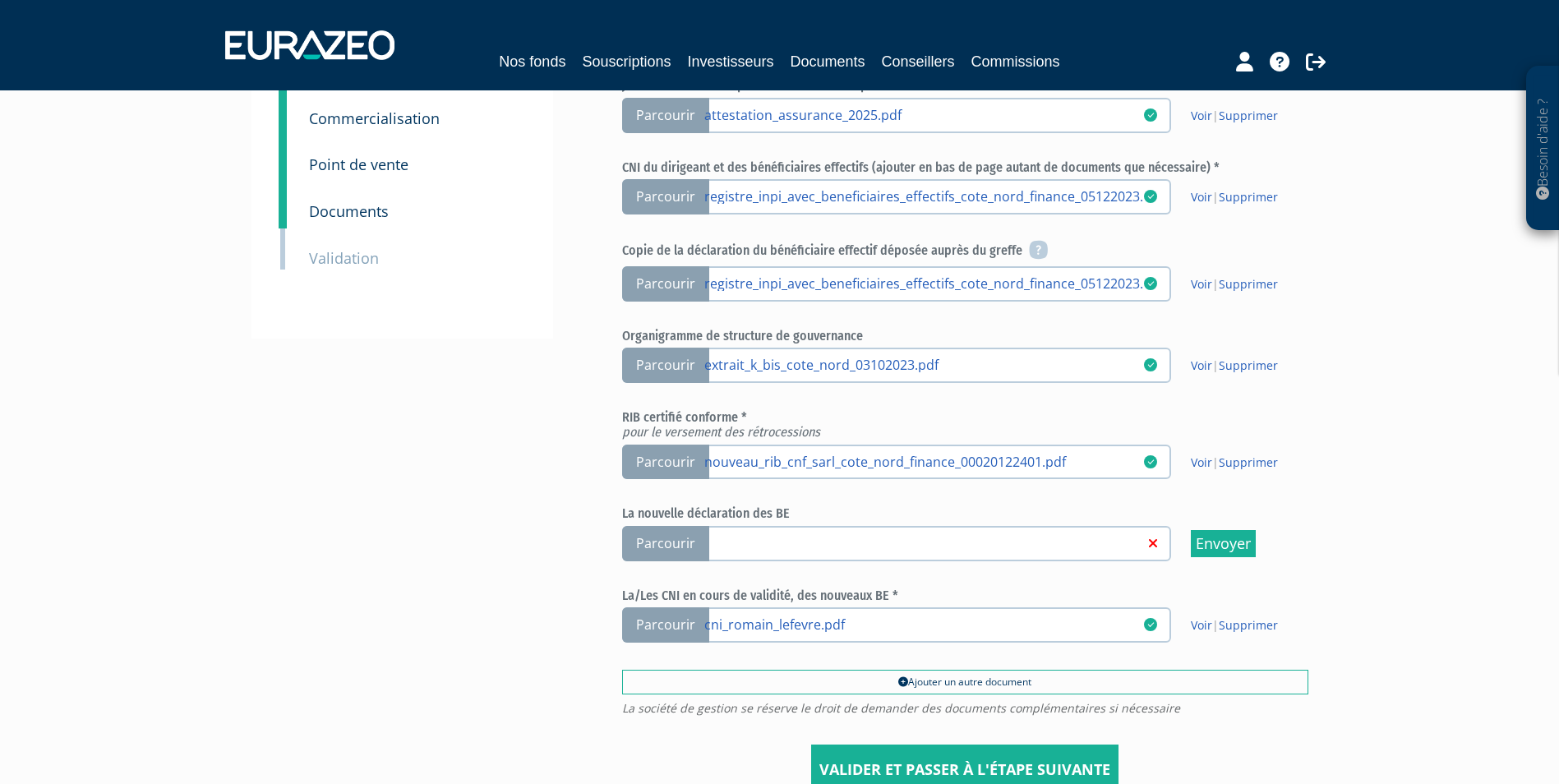
scroll to position [328, 0]
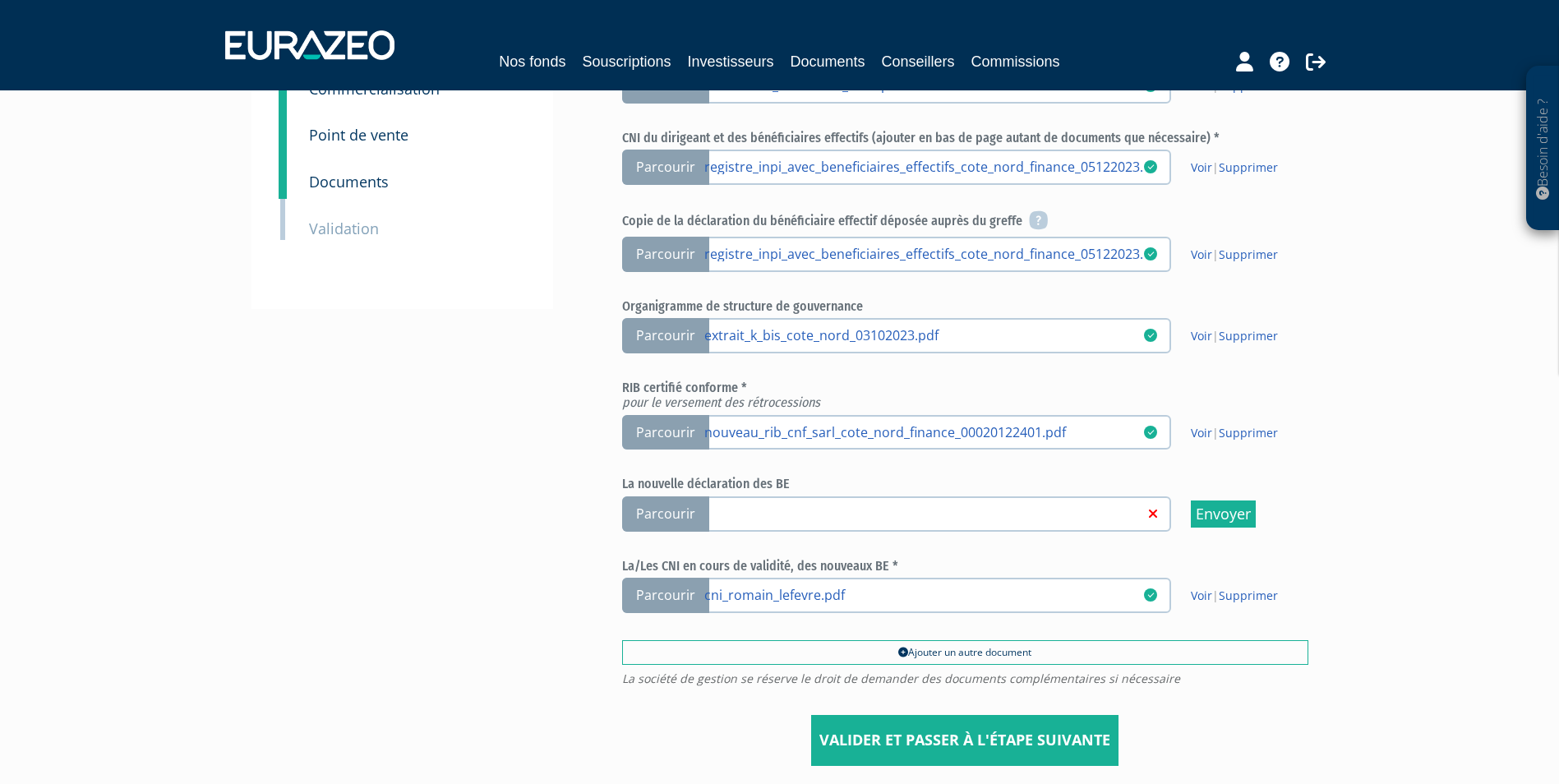
click at [947, 506] on link at bounding box center [923, 512] width 439 height 17
click at [0, 0] on input "Parcourir" at bounding box center [0, 0] width 0 height 0
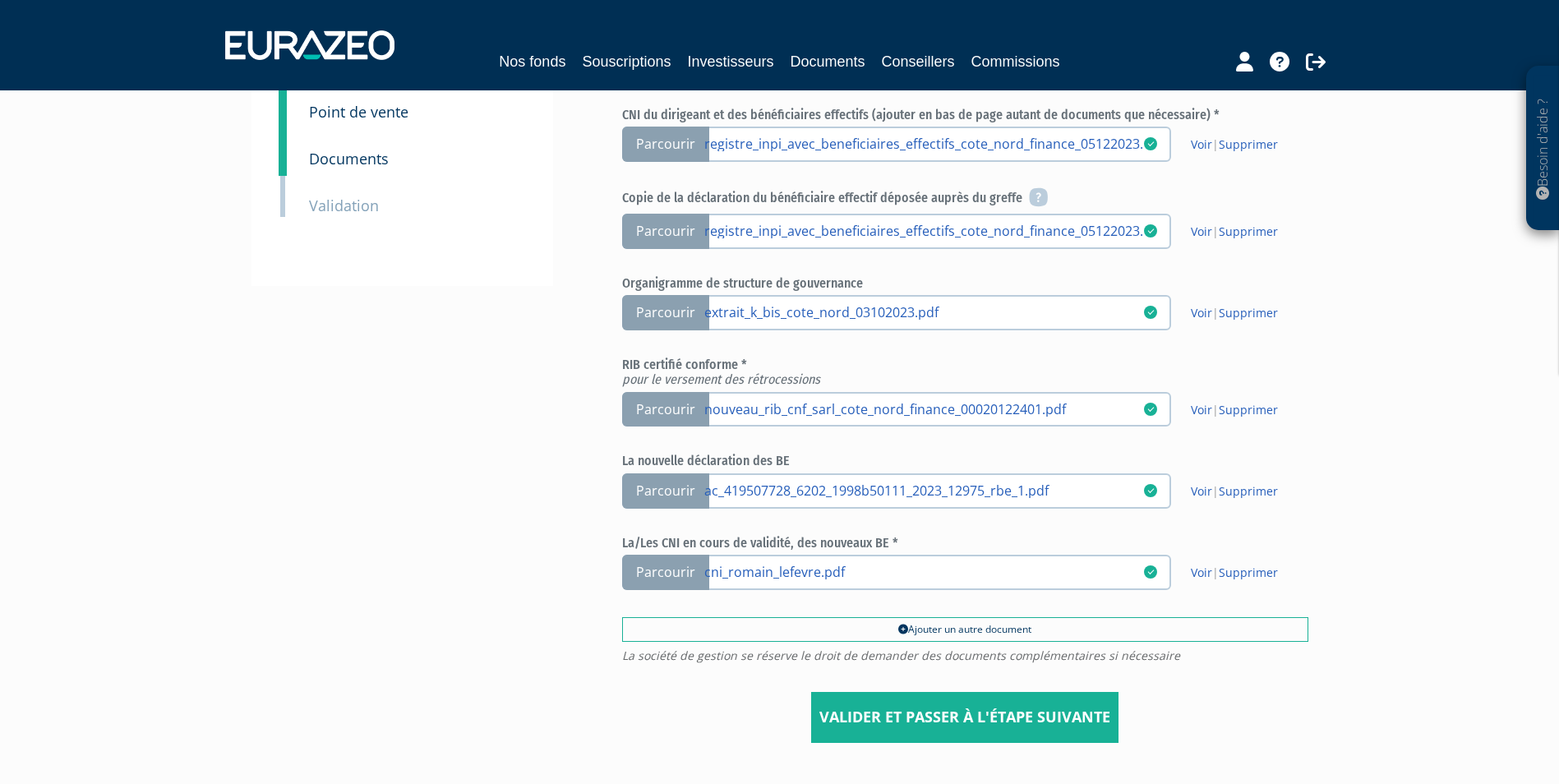
scroll to position [411, 0]
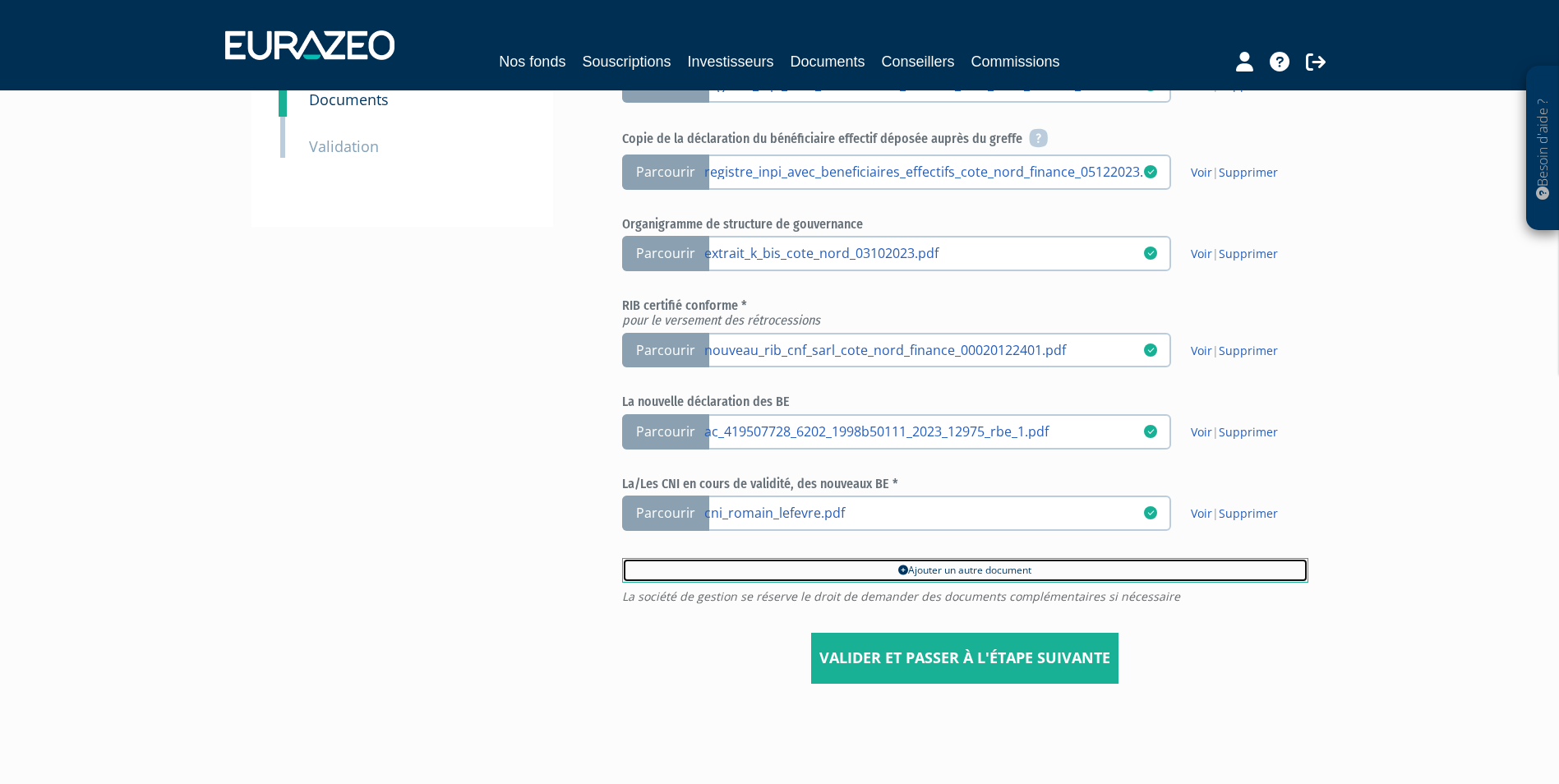
click at [919, 569] on link "Ajouter un autre document" at bounding box center [966, 570] width 687 height 25
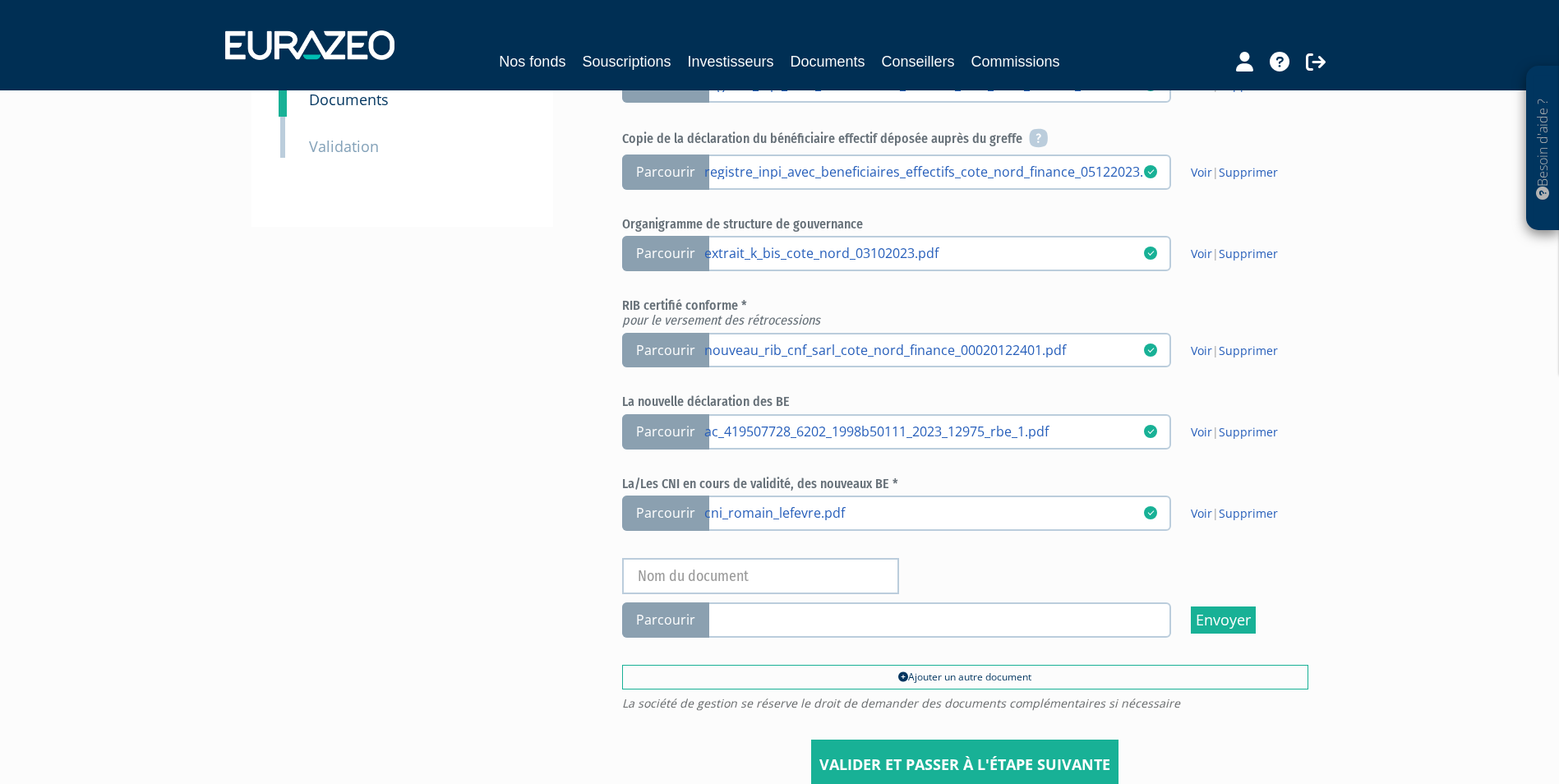
click at [676, 616] on span "Parcourir" at bounding box center [666, 619] width 87 height 35
click at [0, 0] on input "Parcourir" at bounding box center [0, 0] width 0 height 0
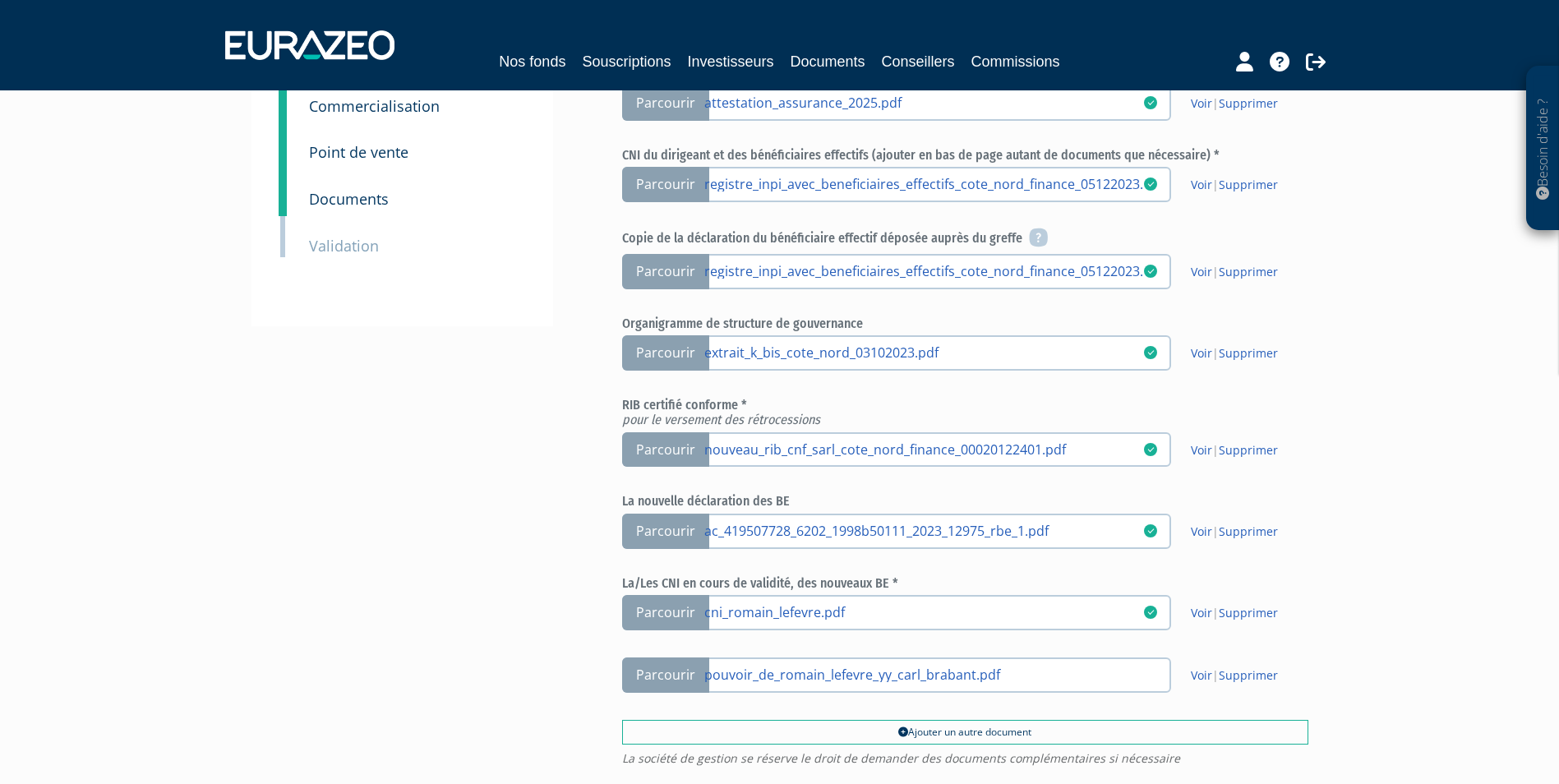
scroll to position [411, 0]
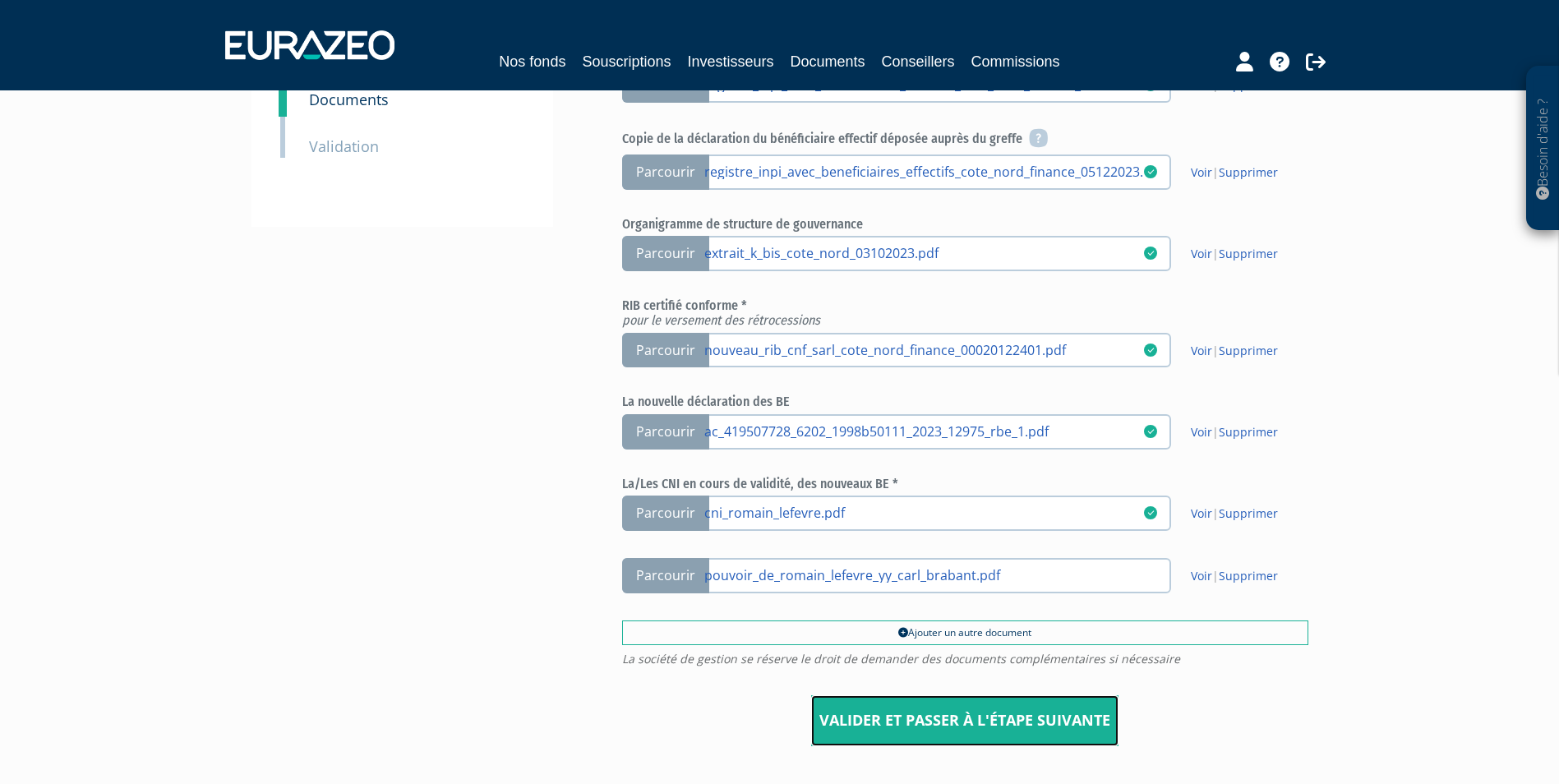
click at [987, 718] on input "Valider et passer à l'étape suivante" at bounding box center [964, 721] width 307 height 51
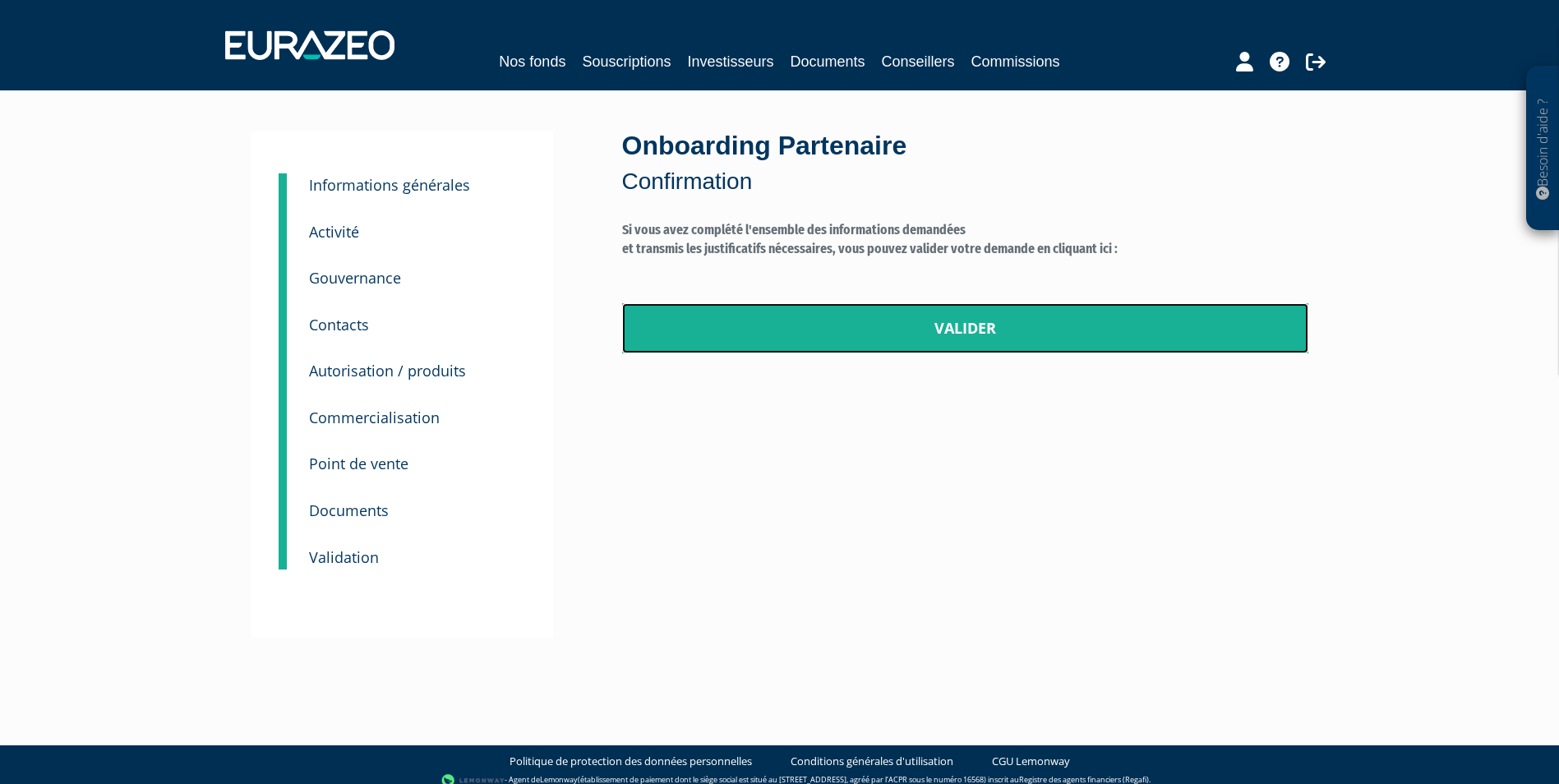
click at [957, 332] on link "Valider" at bounding box center [966, 328] width 687 height 51
click at [956, 324] on link "Valider" at bounding box center [966, 328] width 687 height 51
